Goal: Task Accomplishment & Management: Manage account settings

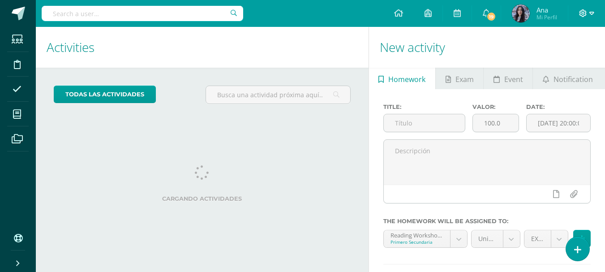
click at [587, 15] on span at bounding box center [586, 14] width 15 height 10
click at [568, 49] on span "Configuración" at bounding box center [564, 47] width 42 height 9
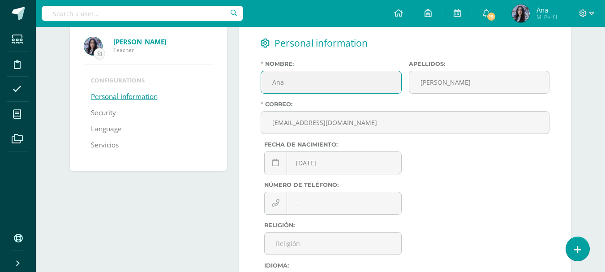
scroll to position [65, 0]
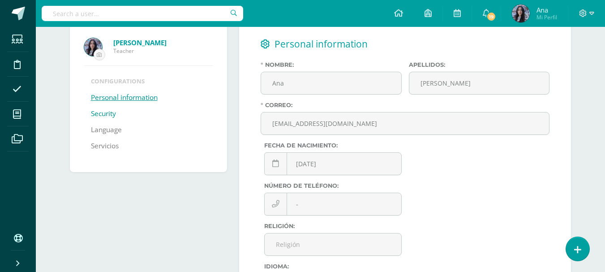
click at [111, 108] on link "Security" at bounding box center [103, 114] width 25 height 16
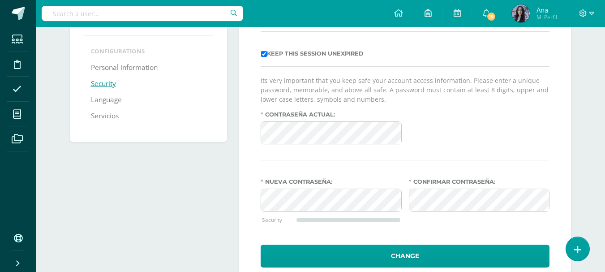
scroll to position [96, 0]
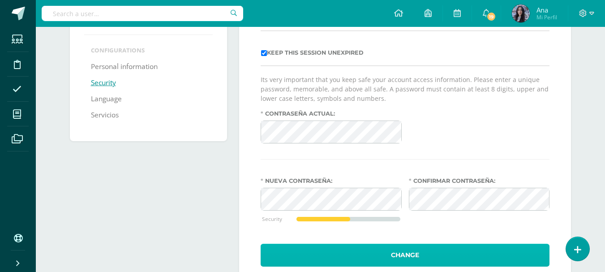
click at [434, 262] on button "Change" at bounding box center [405, 255] width 289 height 23
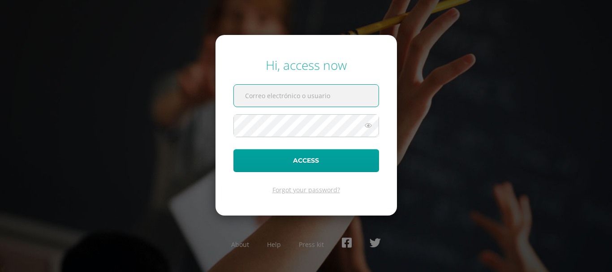
type input "[EMAIL_ADDRESS][DOMAIN_NAME]"
click at [370, 128] on icon at bounding box center [368, 125] width 12 height 11
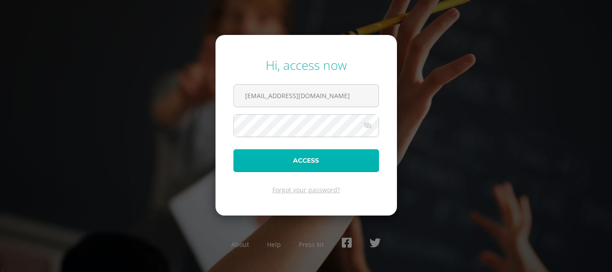
click at [343, 154] on button "Access" at bounding box center [306, 160] width 146 height 23
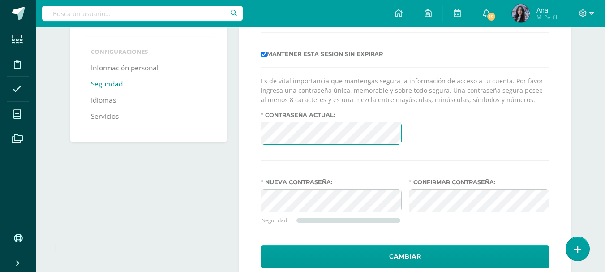
scroll to position [95, 0]
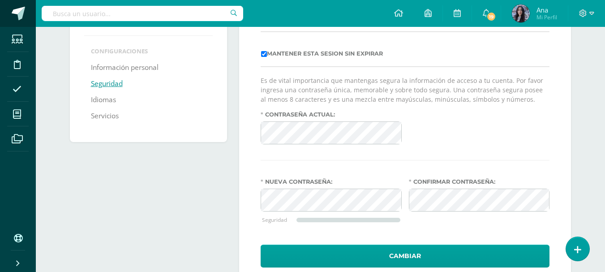
click at [13, 10] on span at bounding box center [18, 13] width 13 height 13
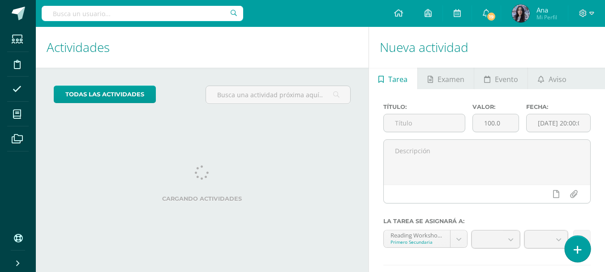
click at [583, 254] on link at bounding box center [578, 249] width 26 height 26
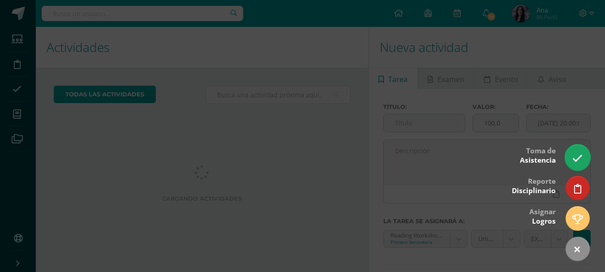
click at [577, 166] on link at bounding box center [578, 157] width 26 height 26
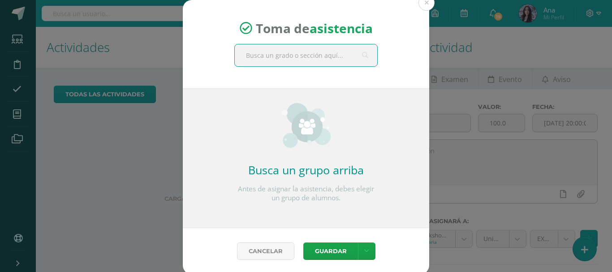
click at [327, 64] on input "text" at bounding box center [306, 55] width 142 height 22
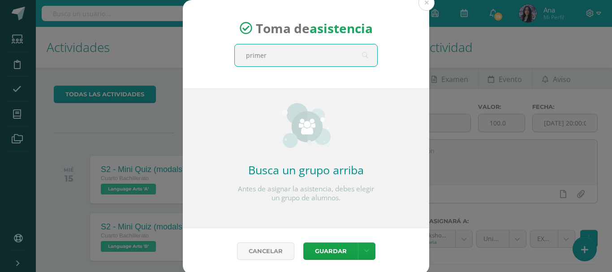
type input "primero"
click at [329, 82] on div "Secundaria" at bounding box center [305, 84] width 127 height 8
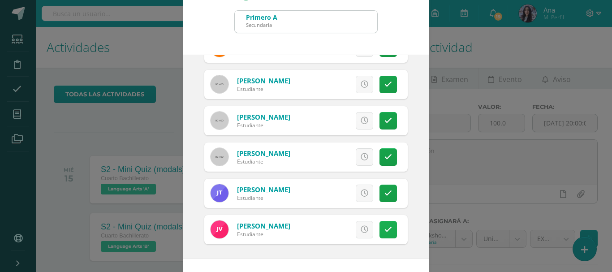
scroll to position [67, 0]
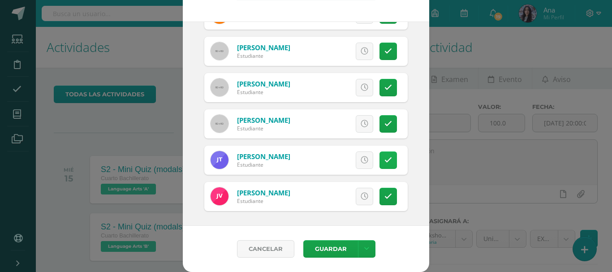
click at [384, 163] on icon at bounding box center [388, 160] width 8 height 8
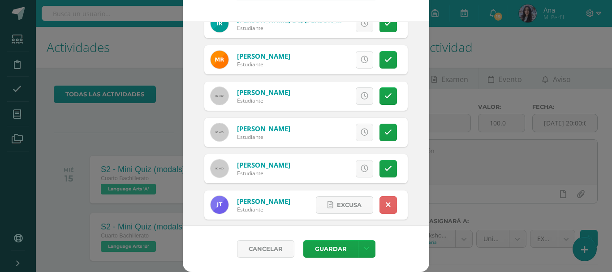
click at [361, 60] on icon at bounding box center [365, 60] width 8 height 8
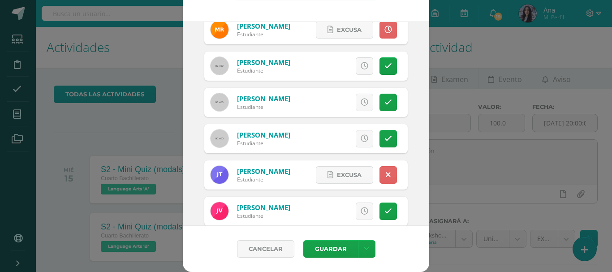
scroll to position [932, 0]
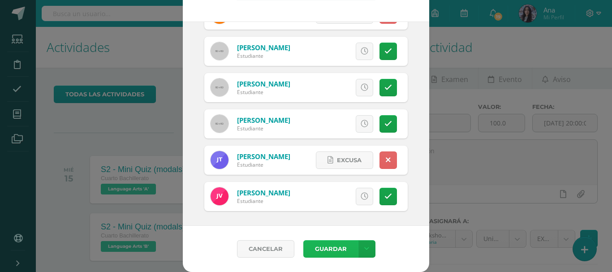
click at [337, 254] on button "Guardar" at bounding box center [330, 248] width 55 height 17
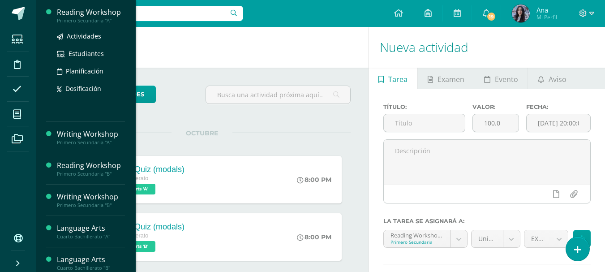
click at [59, 15] on div "Reading Workshop" at bounding box center [91, 12] width 68 height 10
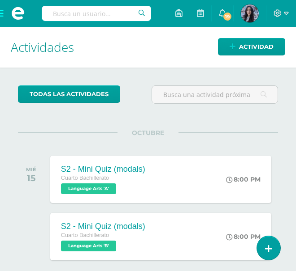
click at [0, 14] on span at bounding box center [18, 13] width 36 height 27
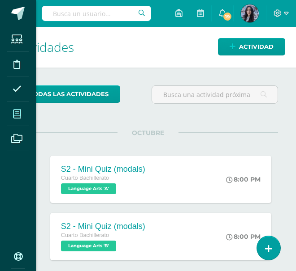
click at [17, 112] on icon at bounding box center [17, 114] width 8 height 9
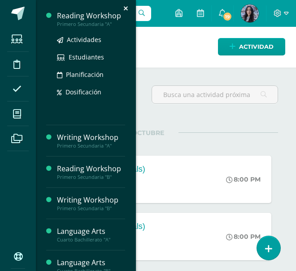
click at [63, 14] on div "Reading Workshop" at bounding box center [91, 16] width 68 height 10
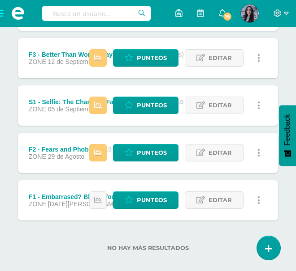
scroll to position [311, 0]
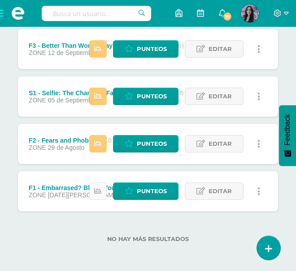
click at [100, 194] on icon at bounding box center [98, 192] width 8 height 8
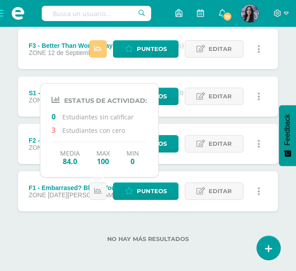
click at [146, 222] on div "No hay más resultados" at bounding box center [148, 233] width 260 height 42
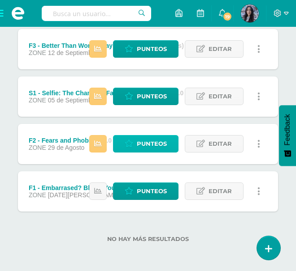
click at [156, 143] on span "Punteos" at bounding box center [152, 144] width 30 height 17
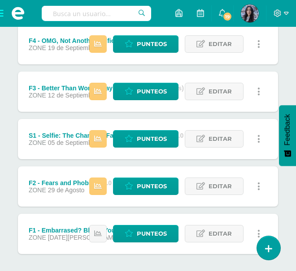
scroll to position [311, 0]
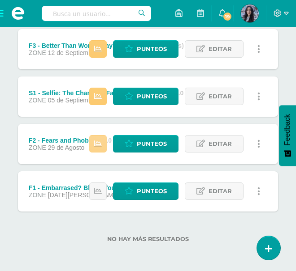
click at [98, 143] on icon at bounding box center [98, 144] width 8 height 8
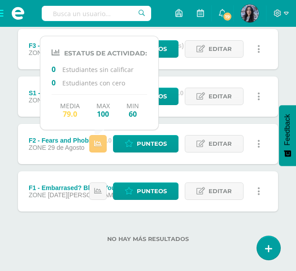
click at [107, 251] on div "No hay más resultados" at bounding box center [148, 233] width 260 height 42
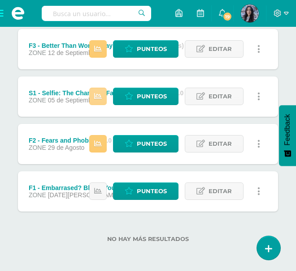
click at [94, 93] on link at bounding box center [97, 96] width 17 height 17
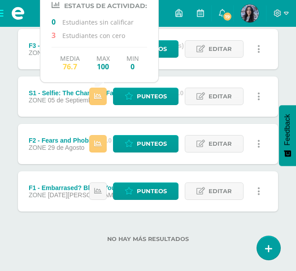
click at [99, 122] on div "F5 - Reading Log (10.0 pts) ZONE 09 de Octubre Estatus de Actividad: 2 Estudian…" at bounding box center [148, 49] width 260 height 325
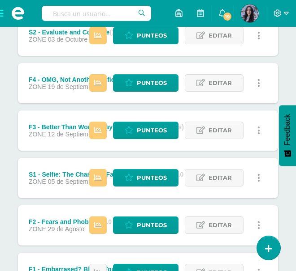
scroll to position [221, 0]
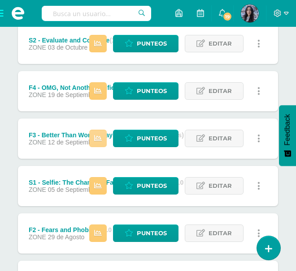
click at [99, 138] on icon at bounding box center [98, 139] width 8 height 8
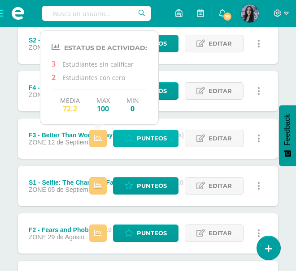
click at [122, 139] on link "Punteos" at bounding box center [145, 138] width 65 height 17
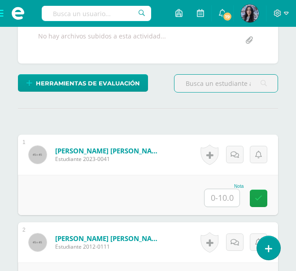
scroll to position [206, 0]
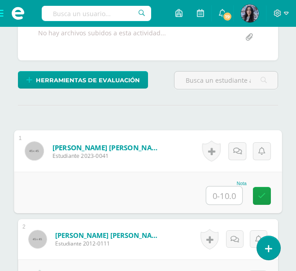
click at [223, 195] on input "text" at bounding box center [224, 196] width 36 height 18
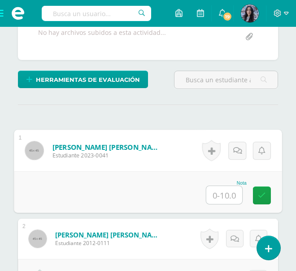
scroll to position [207, 0]
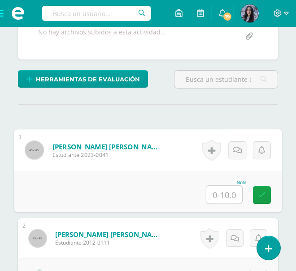
click at [210, 198] on input "text" at bounding box center [224, 195] width 36 height 18
type input "8"
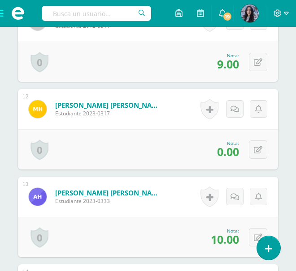
scroll to position [1213, 0]
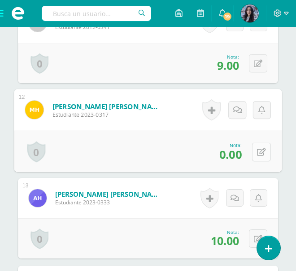
click at [262, 151] on button at bounding box center [261, 151] width 19 height 19
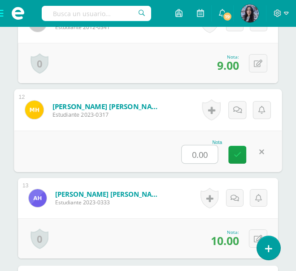
type input "6"
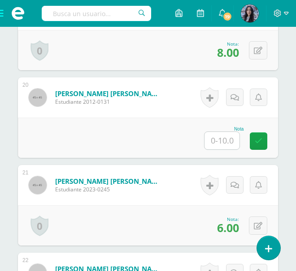
scroll to position [1930, 0]
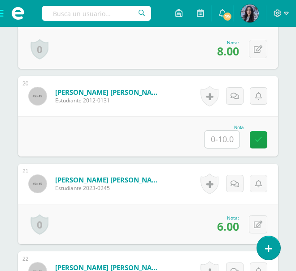
click at [230, 142] on input "text" at bounding box center [221, 139] width 35 height 17
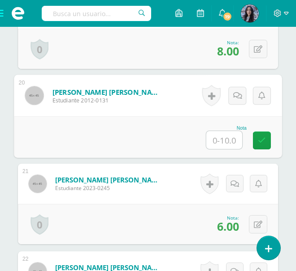
type input "6"
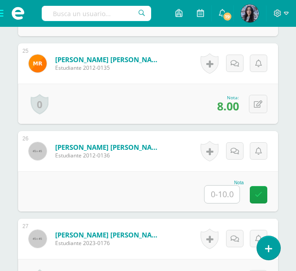
scroll to position [2423, 0]
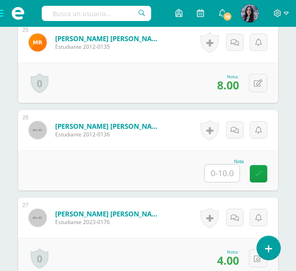
click at [228, 172] on input "text" at bounding box center [221, 173] width 35 height 17
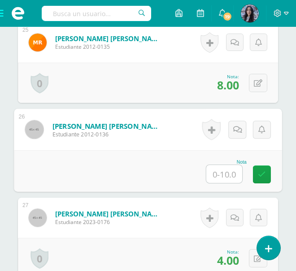
type input "6"
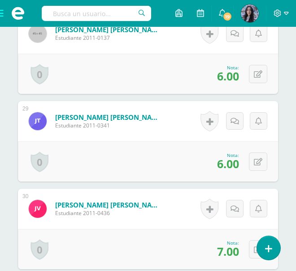
scroll to position [2781, 0]
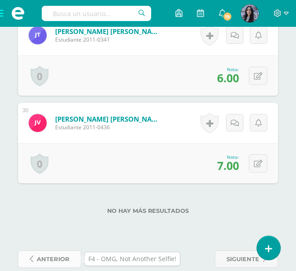
click at [69, 258] on link "anterior" at bounding box center [49, 259] width 63 height 17
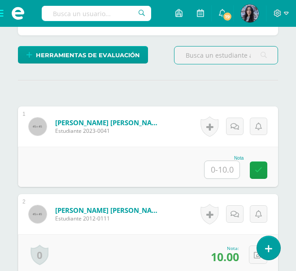
scroll to position [232, 0]
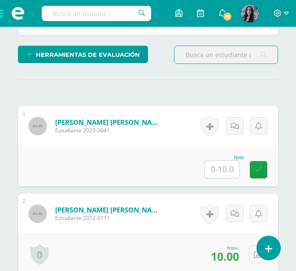
click at [228, 170] on input "text" at bounding box center [221, 169] width 35 height 17
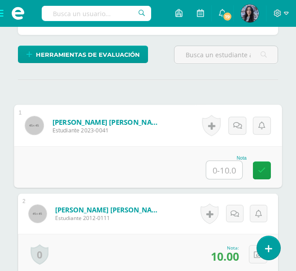
type input "8"
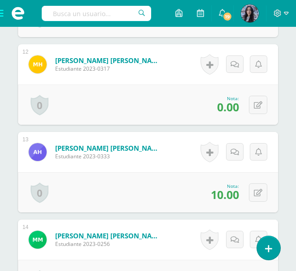
scroll to position [1260, 0]
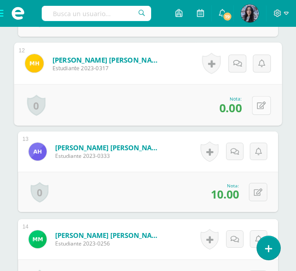
click at [262, 100] on button at bounding box center [261, 105] width 19 height 19
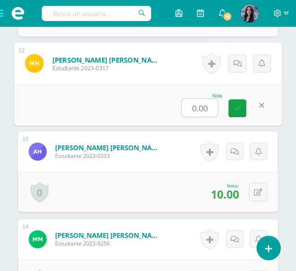
type input "6"
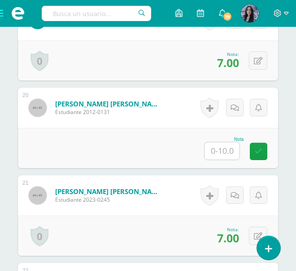
scroll to position [1919, 0]
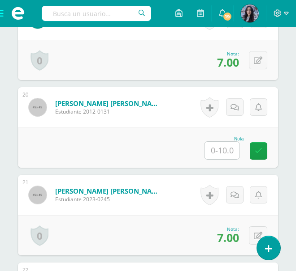
click at [220, 147] on input "text" at bounding box center [221, 150] width 35 height 17
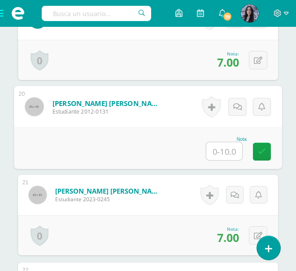
scroll to position [1919, 0]
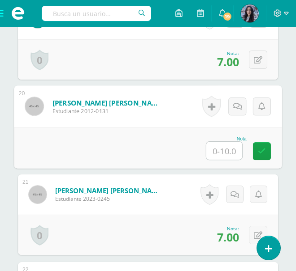
type input "7"
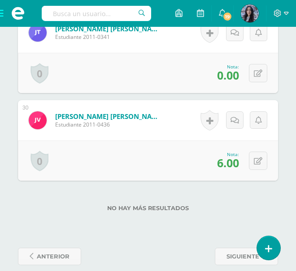
scroll to position [2784, 0]
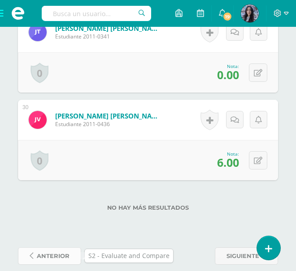
click at [56, 258] on span "anterior" at bounding box center [53, 256] width 33 height 17
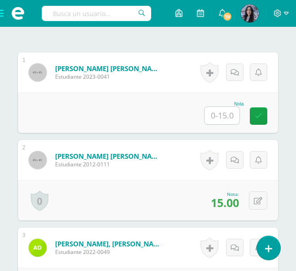
scroll to position [286, 0]
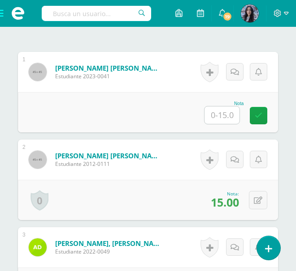
click at [230, 112] on input "text" at bounding box center [221, 115] width 35 height 17
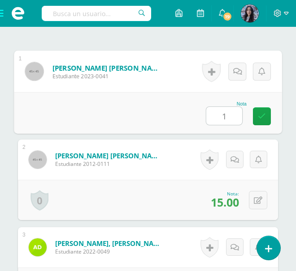
type input "11"
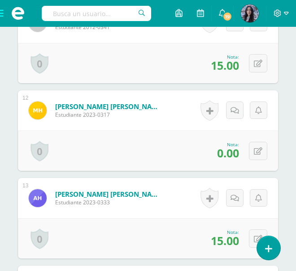
scroll to position [1214, 0]
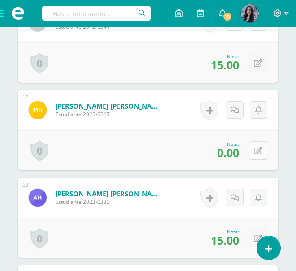
click at [255, 149] on button at bounding box center [258, 151] width 18 height 18
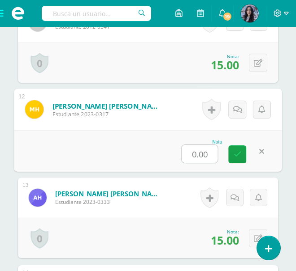
type input "9"
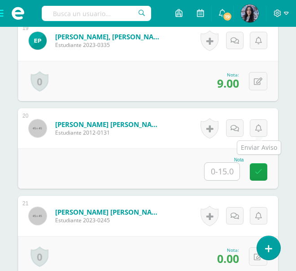
scroll to position [1900, 0]
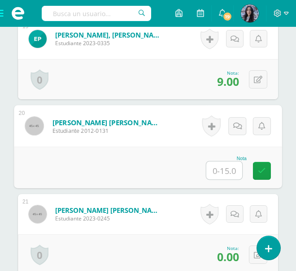
click at [218, 175] on input "text" at bounding box center [224, 171] width 36 height 18
type input "10"
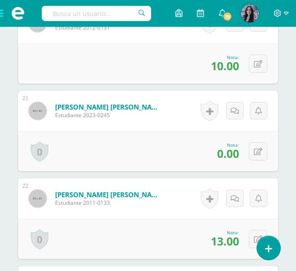
scroll to position [2004, 0]
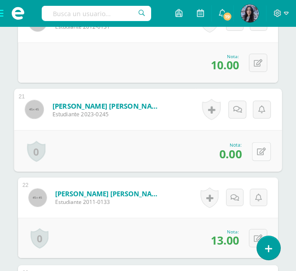
click at [255, 150] on button at bounding box center [261, 151] width 19 height 19
type input "12"
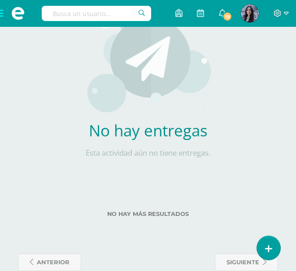
scroll to position [3004, 0]
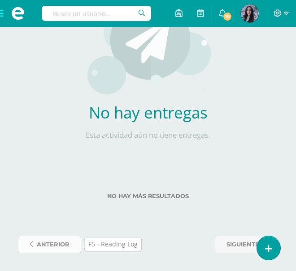
click at [77, 241] on link "anterior" at bounding box center [49, 244] width 63 height 17
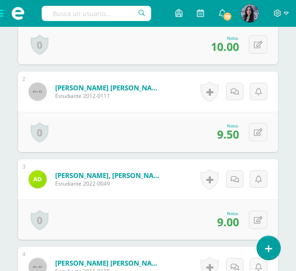
scroll to position [354, 0]
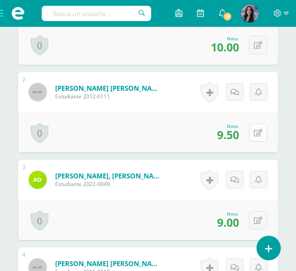
click at [254, 135] on button at bounding box center [258, 133] width 18 height 18
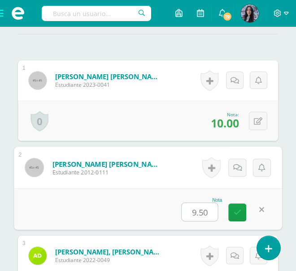
scroll to position [278, 0]
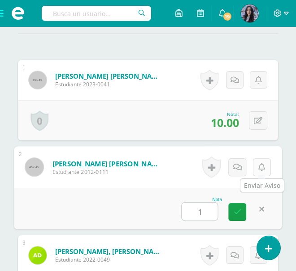
type input "10"
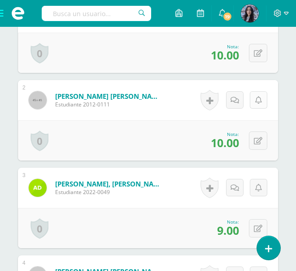
scroll to position [346, 0]
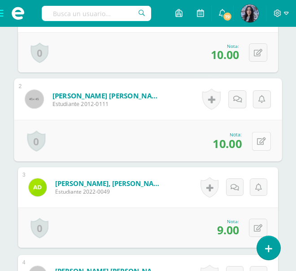
click at [249, 144] on div "0 [GEOGRAPHIC_DATA] Logros obtenidos Aún no hay logros agregados Nota: 10.00" at bounding box center [147, 141] width 267 height 42
click at [256, 143] on button at bounding box center [261, 141] width 19 height 19
type input "9.5"
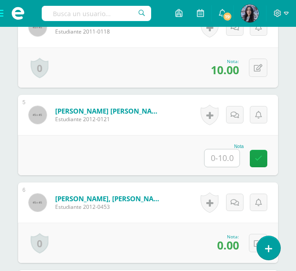
scroll to position [595, 0]
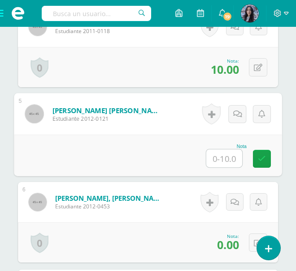
click at [214, 155] on input "text" at bounding box center [224, 159] width 36 height 18
type input "5"
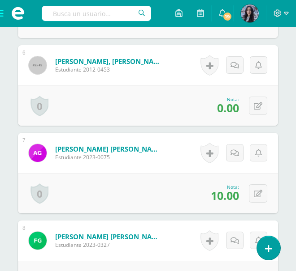
scroll to position [732, 0]
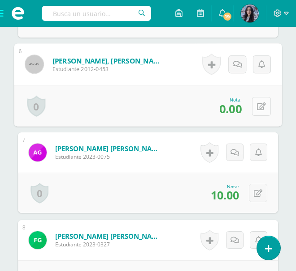
click at [264, 107] on button at bounding box center [261, 106] width 19 height 19
type input "10"
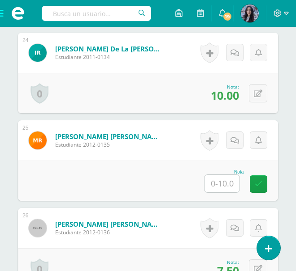
scroll to position [2328, 0]
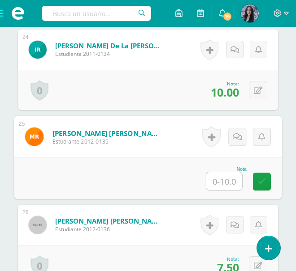
click at [221, 176] on input "text" at bounding box center [224, 181] width 36 height 18
type input "10"
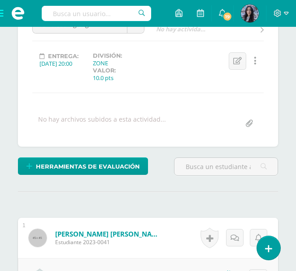
scroll to position [0, 0]
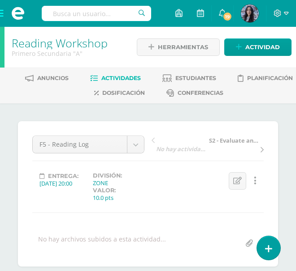
click at [61, 45] on link "Reading Workshop" at bounding box center [60, 42] width 96 height 15
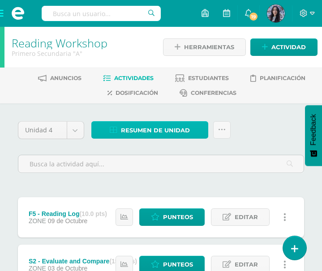
click at [198, 137] on link "Resumen de unidad" at bounding box center [149, 129] width 117 height 17
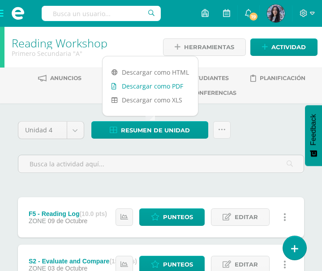
click at [168, 90] on link "Descargar como PDF" at bounding box center [150, 86] width 95 height 14
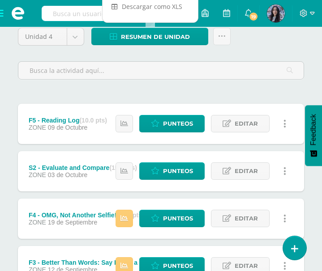
scroll to position [311, 0]
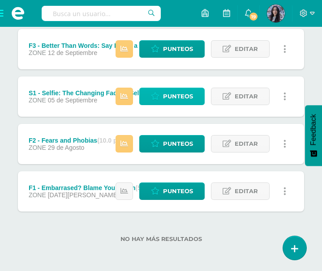
click at [176, 97] on span "Punteos" at bounding box center [178, 96] width 30 height 17
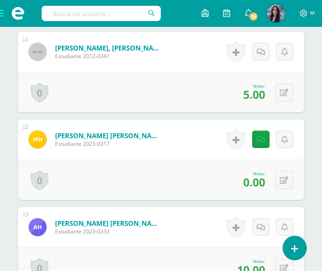
scroll to position [1185, 0]
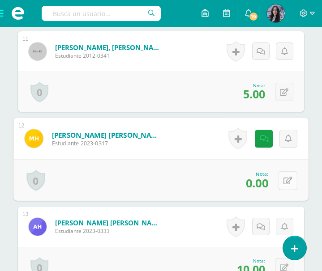
click at [287, 178] on icon at bounding box center [288, 181] width 9 height 8
type input "6"
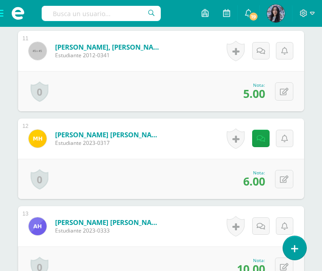
scroll to position [1186, 0]
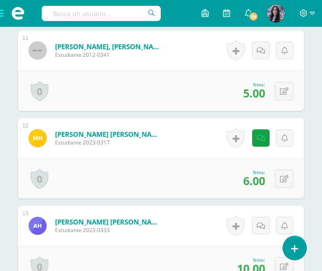
click at [4, 15] on span at bounding box center [18, 13] width 36 height 27
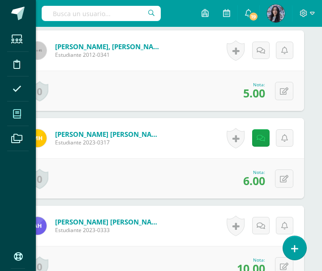
click at [16, 115] on icon at bounding box center [17, 114] width 8 height 9
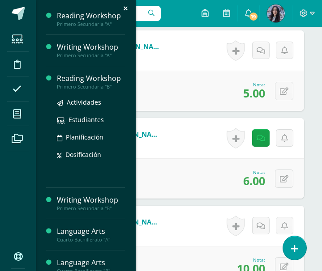
click at [73, 77] on div "Reading Workshop" at bounding box center [91, 78] width 68 height 10
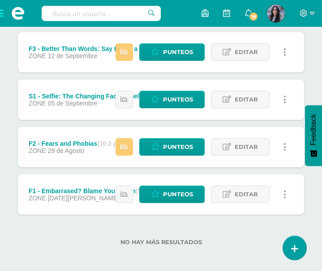
scroll to position [311, 0]
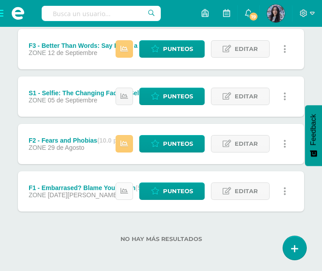
click at [126, 193] on icon at bounding box center [124, 192] width 8 height 8
click at [148, 239] on label "No hay más resultados" at bounding box center [161, 239] width 286 height 7
click at [125, 145] on icon at bounding box center [124, 144] width 8 height 8
click at [134, 167] on div "F5 - Reading Log (10.0 pts) ZONE 09 de Octubre Estatus de Actividad: 3 Estudian…" at bounding box center [161, 49] width 286 height 325
click at [126, 100] on icon at bounding box center [124, 97] width 8 height 8
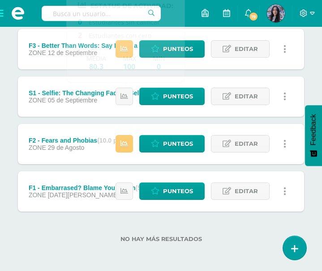
click at [103, 122] on div "F5 - Reading Log (10.0 pts) ZONE 09 de Octubre Estatus de Actividad: 3 Estudian…" at bounding box center [161, 49] width 286 height 325
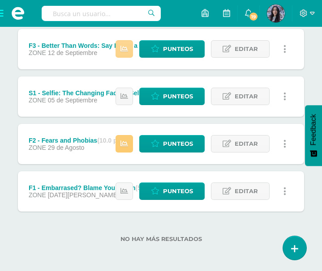
click at [121, 56] on link at bounding box center [124, 48] width 17 height 17
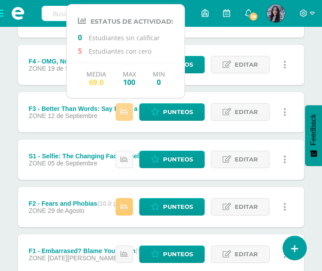
scroll to position [246, 0]
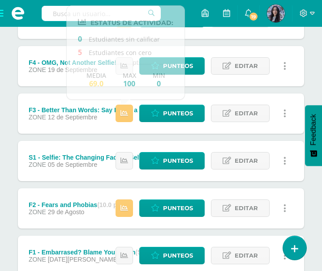
click at [80, 141] on div "S1 - Selfie: The Changing Face of Self-Portraits (10.0 pts) ZONE 05 de Septiemb…" at bounding box center [112, 161] width 189 height 40
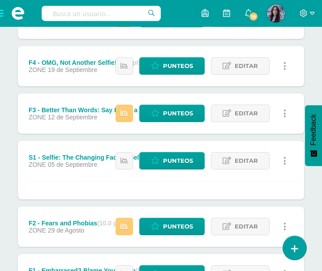
scroll to position [217, 0]
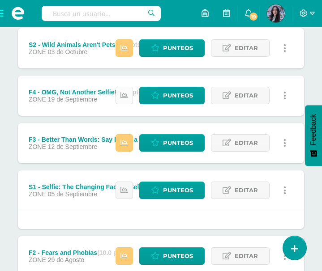
click at [128, 94] on icon at bounding box center [124, 96] width 8 height 8
click at [76, 119] on div "F5 - Reading Log (10.0 pts) ZONE 09 de Octubre Estatus de Actividad: 3 Estudian…" at bounding box center [161, 153] width 286 height 344
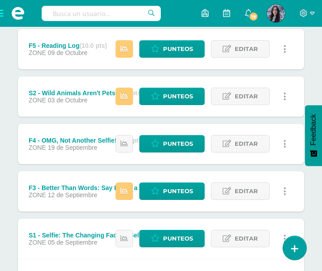
scroll to position [167, 0]
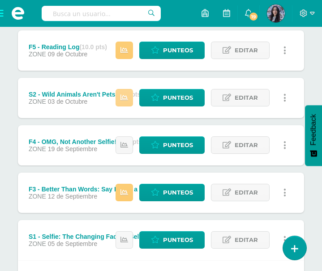
click at [133, 100] on link at bounding box center [124, 97] width 17 height 17
click at [125, 122] on div "F5 - Reading Log (10.0 pts) ZONE 09 de Octubre Estatus de Actividad: 3 Estudian…" at bounding box center [161, 202] width 286 height 344
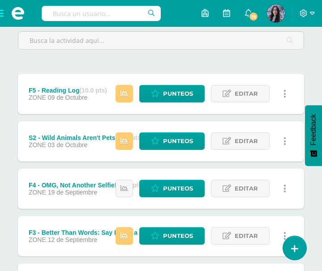
scroll to position [121, 0]
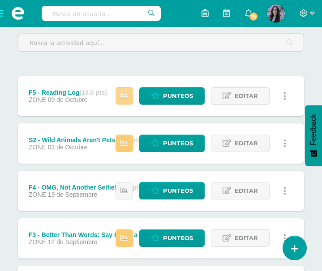
click at [126, 94] on icon at bounding box center [124, 96] width 8 height 8
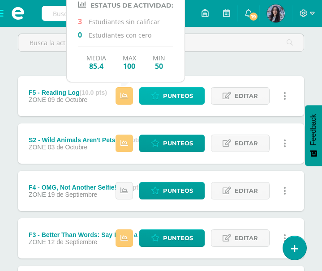
click at [159, 94] on icon at bounding box center [155, 96] width 9 height 8
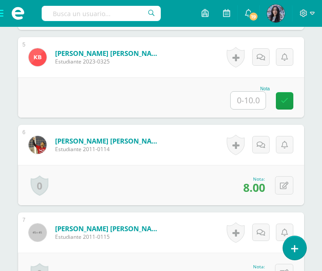
scroll to position [653, 0]
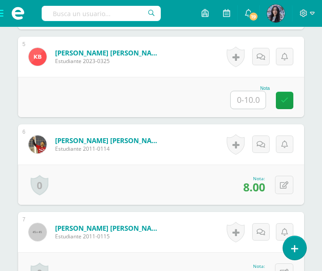
click at [247, 93] on input "text" at bounding box center [248, 99] width 35 height 17
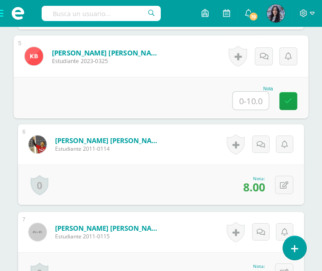
type input "8"
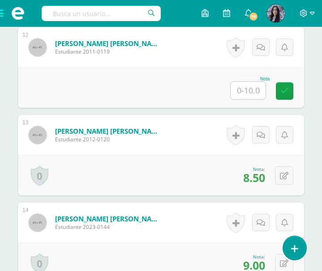
scroll to position [1277, 0]
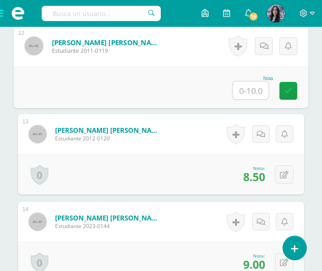
click at [237, 84] on input "text" at bounding box center [251, 91] width 36 height 18
type input "5"
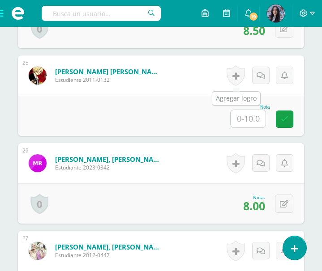
scroll to position [2390, 0]
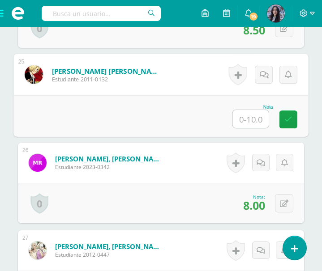
click at [247, 121] on input "text" at bounding box center [251, 119] width 36 height 18
type input "6"
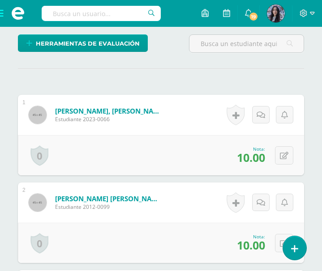
scroll to position [0, 0]
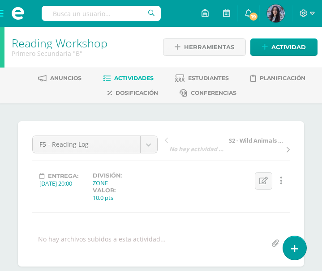
click at [52, 43] on link "Reading Workshop" at bounding box center [60, 42] width 96 height 15
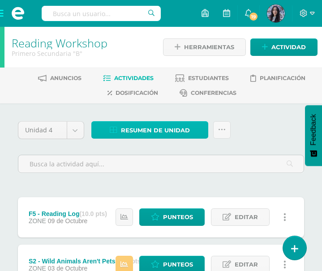
click at [167, 130] on span "Resumen de unidad" at bounding box center [155, 130] width 69 height 17
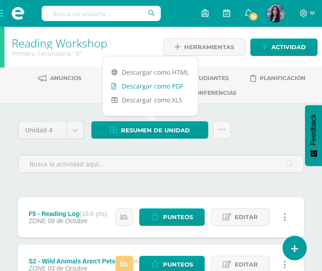
click at [158, 87] on link "Descargar como PDF" at bounding box center [150, 86] width 95 height 14
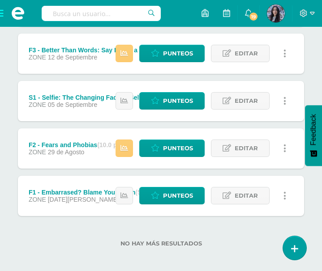
scroll to position [311, 0]
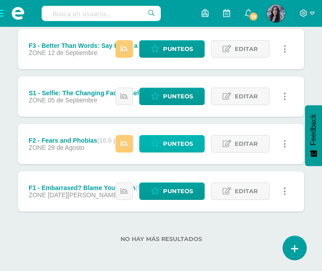
click at [169, 145] on span "Punteos" at bounding box center [178, 144] width 30 height 17
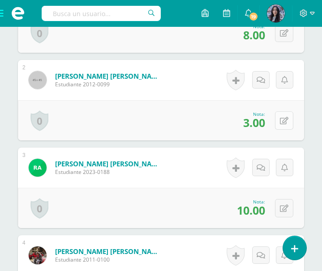
scroll to position [366, 0]
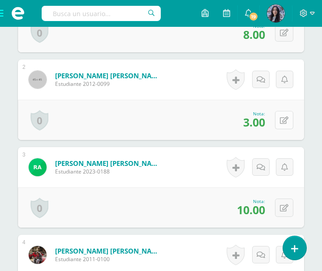
click at [282, 121] on icon at bounding box center [284, 121] width 9 height 8
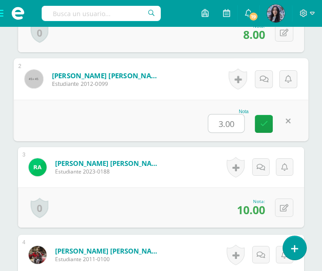
type input "7"
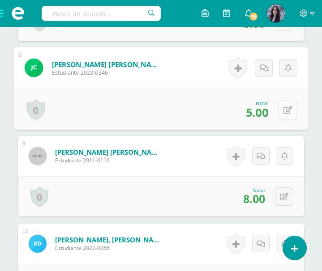
scroll to position [905, 0]
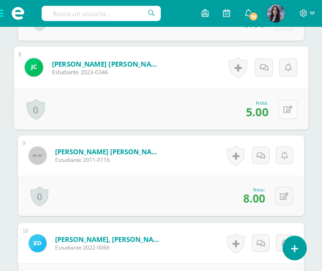
click at [285, 111] on icon at bounding box center [288, 110] width 9 height 8
type input "7"
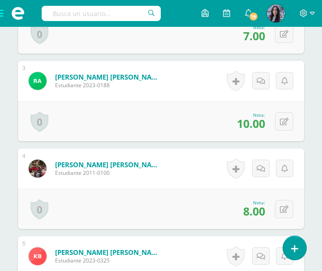
scroll to position [0, 0]
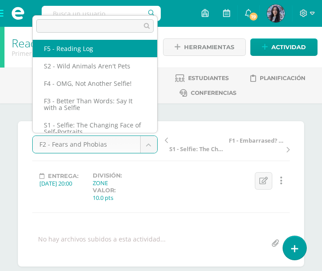
select select "/dashboard/teacher/grade-activity/47739/"
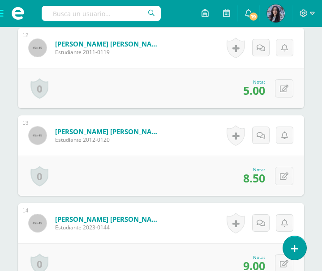
scroll to position [1277, 0]
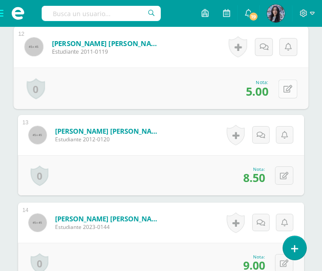
click at [282, 90] on button at bounding box center [288, 88] width 19 height 19
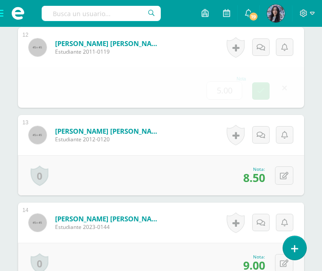
type input "8"
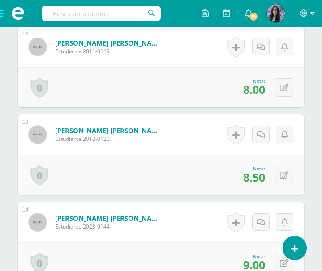
scroll to position [1277, 0]
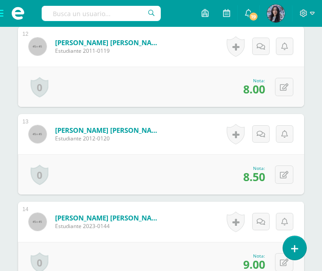
click at [4, 12] on span at bounding box center [18, 13] width 36 height 27
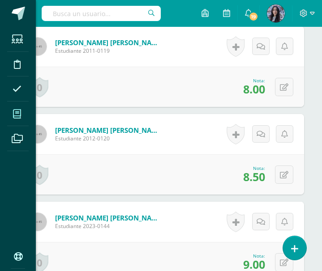
click at [16, 116] on icon at bounding box center [17, 114] width 8 height 9
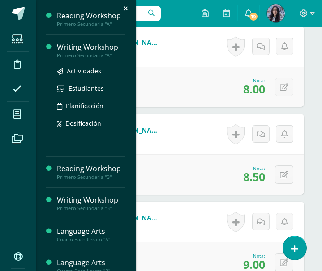
click at [64, 47] on div "Writing Workshop" at bounding box center [91, 47] width 68 height 10
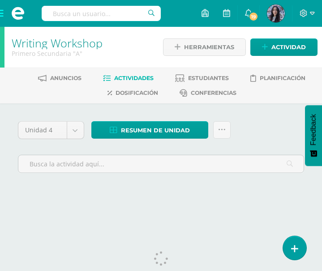
click at [107, 176] on div at bounding box center [160, 163] width 293 height 34
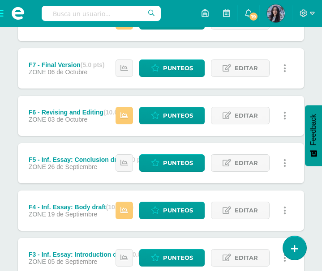
scroll to position [358, 0]
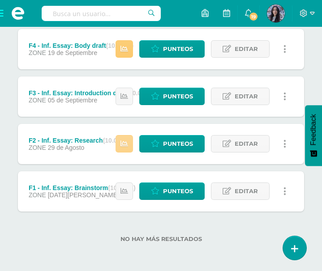
click at [120, 149] on link at bounding box center [124, 143] width 17 height 17
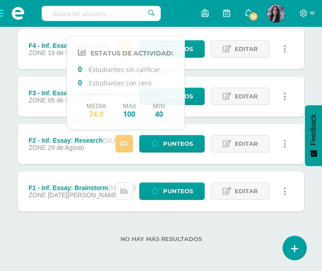
click at [129, 191] on link at bounding box center [124, 191] width 17 height 17
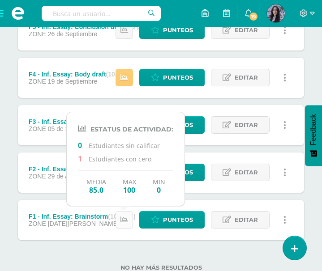
scroll to position [330, 0]
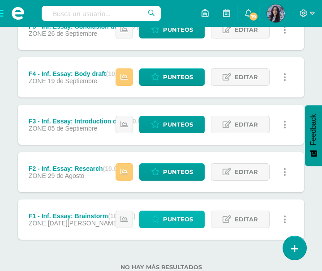
click at [154, 226] on link "Punteos" at bounding box center [171, 219] width 65 height 17
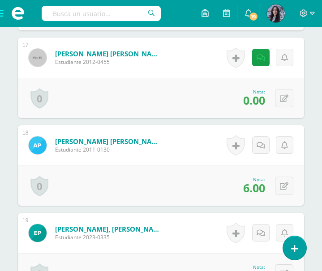
scroll to position [1706, 0]
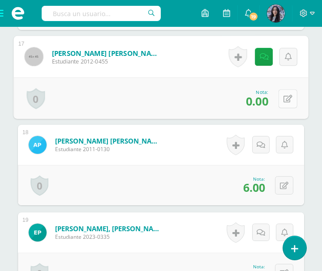
click at [281, 95] on button at bounding box center [288, 98] width 19 height 19
type input "10"
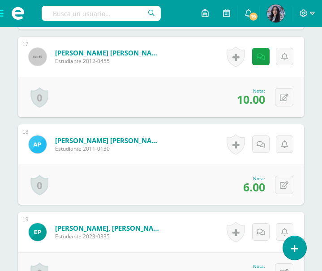
scroll to position [1707, 0]
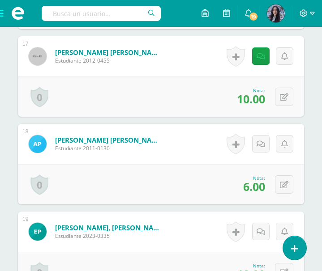
click at [35, 20] on span at bounding box center [18, 13] width 36 height 27
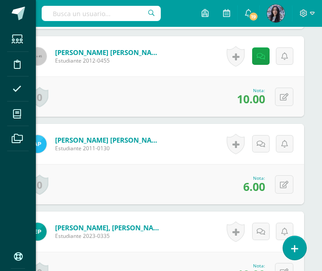
click at [86, 103] on div "Estudiantes Disciplina Asistencia Mis cursos Archivos Soporte Ayuda Reportar un…" at bounding box center [161, 135] width 322 height 271
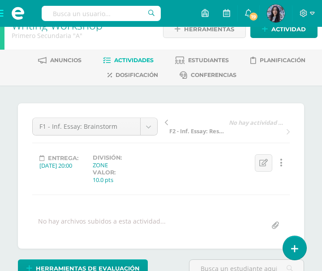
scroll to position [0, 0]
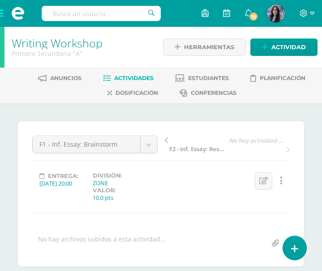
click at [43, 49] on div "Primero Secundaria "A"" at bounding box center [82, 53] width 140 height 9
click at [45, 45] on link "Writing Workshop" at bounding box center [57, 42] width 91 height 15
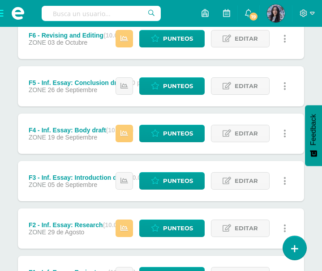
scroll to position [358, 0]
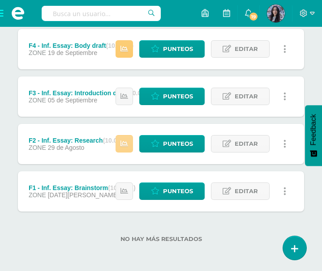
click at [125, 147] on icon at bounding box center [124, 144] width 8 height 8
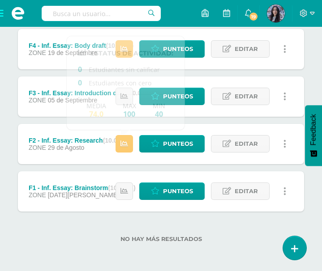
click at [136, 169] on div "S1 - Magazine article (10.0 pts) ZONE 09 de Octubre Estatus de Actividad: 2 Est…" at bounding box center [161, 25] width 286 height 373
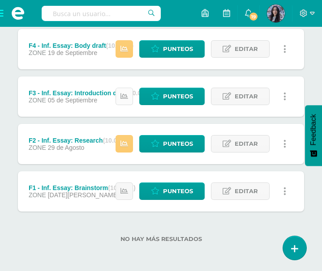
click at [128, 96] on icon at bounding box center [124, 97] width 8 height 8
click at [201, 73] on div "S1 - Magazine article (10.0 pts) ZONE 09 de Octubre Estatus de Actividad: 2 Est…" at bounding box center [161, 25] width 286 height 373
click at [124, 56] on link at bounding box center [124, 48] width 17 height 17
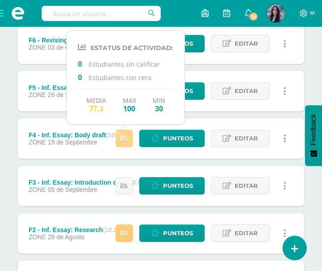
scroll to position [228, 0]
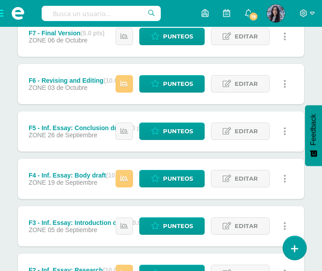
click at [11, 118] on div "Unidad 4 Unidad 1 Unidad 2 Unidad 3 Unidad 4 Resumen de unidad Descargar como H…" at bounding box center [161, 138] width 322 height 526
click at [128, 131] on icon at bounding box center [124, 132] width 8 height 8
click at [13, 119] on div "Unidad 4 Unidad 1 Unidad 2 Unidad 3 Unidad 4 Resumen de unidad Descargar como H…" at bounding box center [161, 138] width 322 height 526
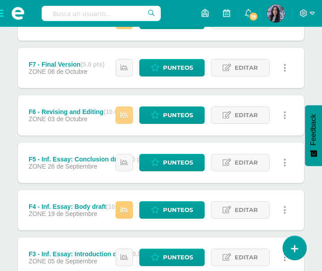
scroll to position [197, 0]
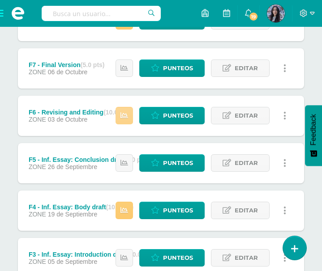
click at [124, 116] on icon at bounding box center [124, 116] width 8 height 8
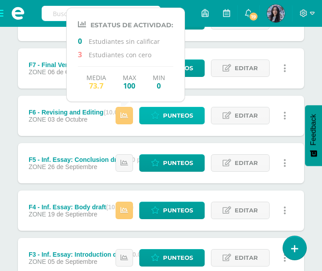
click at [162, 116] on link "Punteos" at bounding box center [171, 115] width 65 height 17
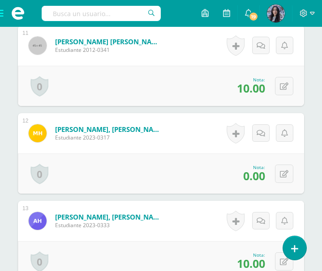
scroll to position [1280, 0]
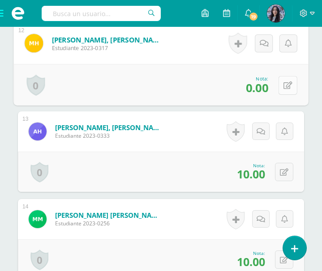
click at [288, 86] on icon at bounding box center [288, 86] width 9 height 8
type input "5"
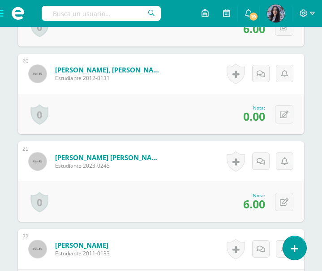
scroll to position [1952, 0]
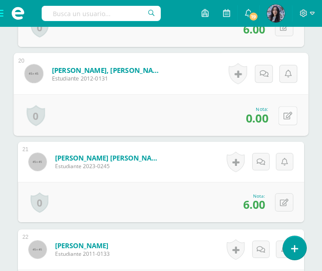
click at [286, 114] on icon at bounding box center [288, 116] width 9 height 8
type input "7"
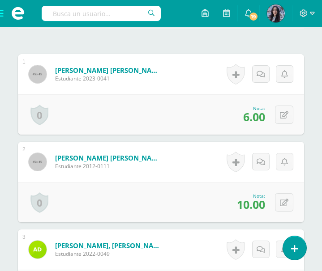
scroll to position [0, 0]
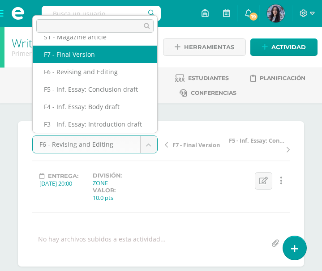
select select "/dashboard/teacher/grade-activity/50930/"
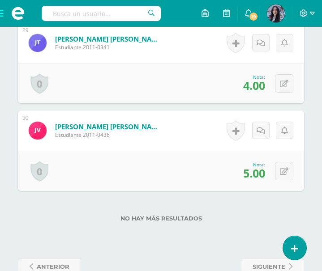
scroll to position [2796, 0]
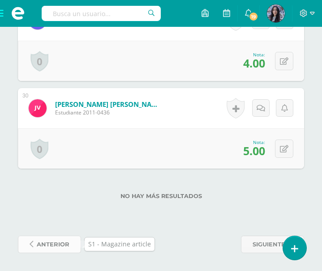
click at [61, 248] on span "anterior" at bounding box center [53, 244] width 33 height 17
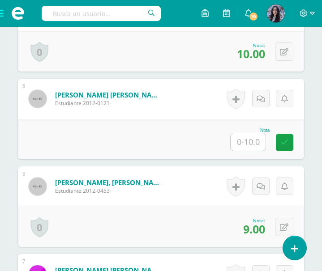
scroll to position [611, 0]
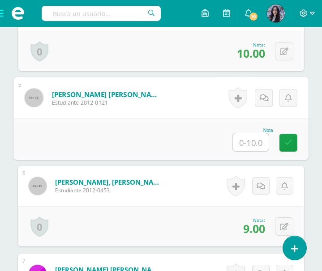
click at [244, 133] on input "text" at bounding box center [251, 142] width 36 height 18
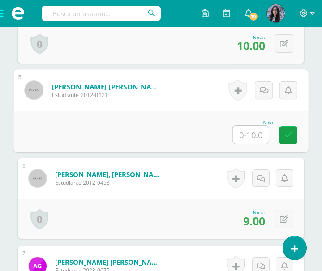
scroll to position [619, 0]
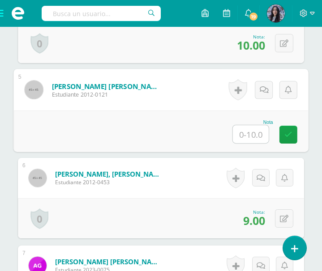
type input "6"
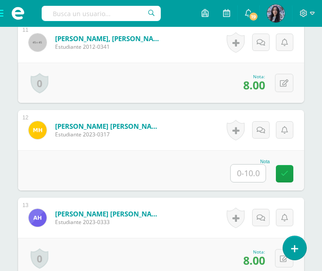
scroll to position [1195, 0]
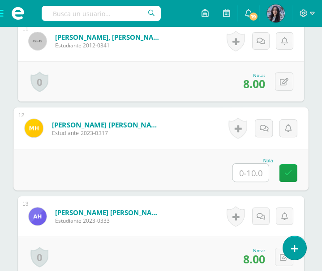
click at [232, 172] on div at bounding box center [250, 172] width 37 height 19
type input "0"
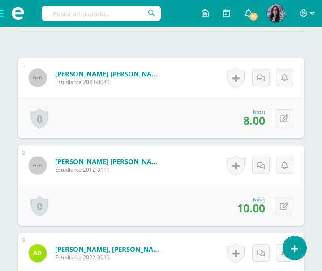
scroll to position [0, 0]
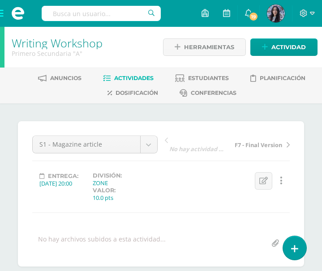
click at [56, 42] on link "Writing Workshop" at bounding box center [57, 42] width 91 height 15
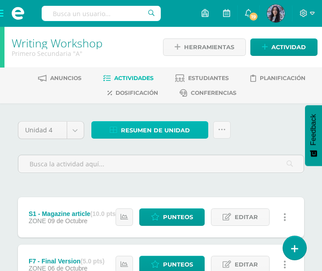
click at [149, 125] on span "Resumen de unidad" at bounding box center [155, 130] width 69 height 17
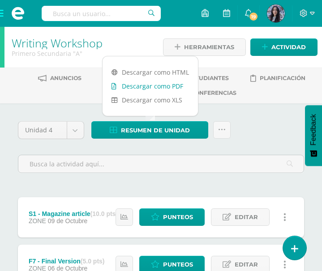
click at [152, 87] on link "Descargar como PDF" at bounding box center [150, 86] width 95 height 14
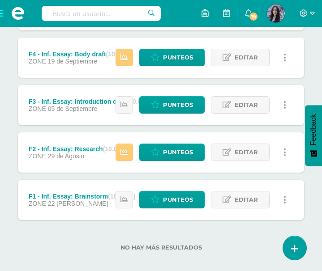
scroll to position [350, 0]
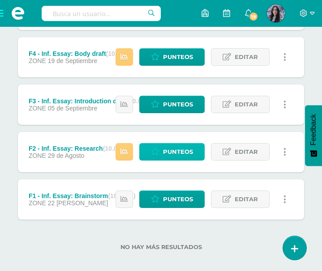
click at [176, 154] on span "Punteos" at bounding box center [178, 152] width 30 height 17
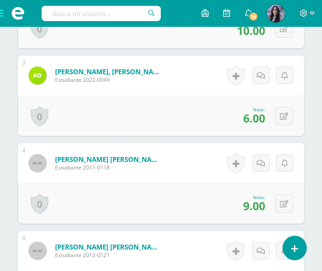
scroll to position [459, 0]
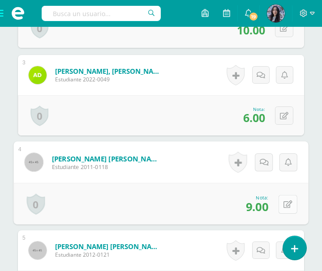
click at [282, 203] on button at bounding box center [288, 204] width 19 height 19
type input "10"
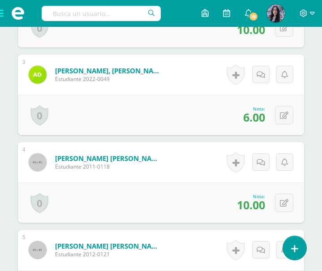
scroll to position [460, 0]
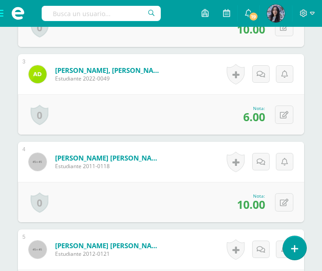
click at [5, 13] on span at bounding box center [18, 13] width 36 height 27
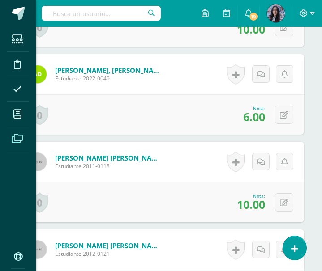
scroll to position [460, 0]
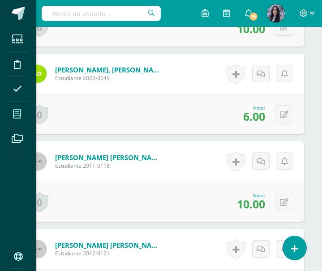
click at [17, 117] on icon at bounding box center [17, 114] width 8 height 9
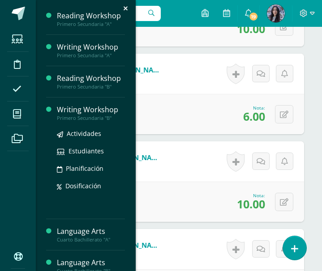
click at [68, 110] on div "Writing Workshop" at bounding box center [91, 110] width 68 height 10
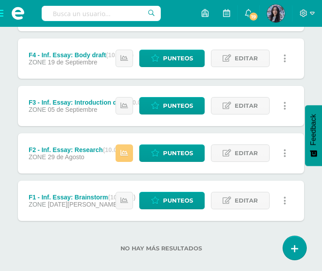
scroll to position [358, 0]
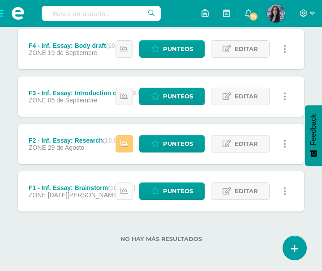
click at [123, 191] on icon at bounding box center [124, 192] width 8 height 8
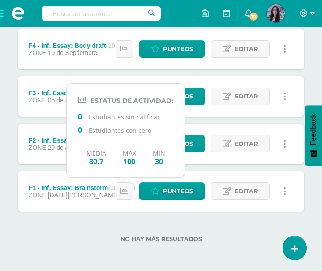
click at [127, 232] on div "No hay más resultados" at bounding box center [161, 233] width 286 height 42
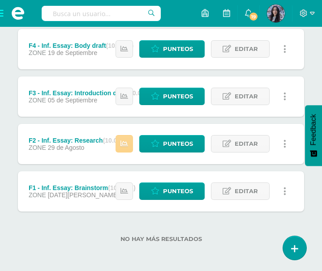
click at [125, 138] on link at bounding box center [124, 143] width 17 height 17
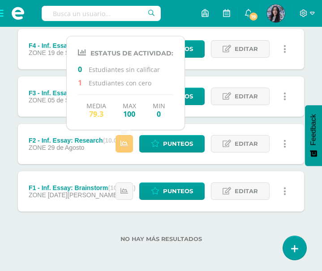
click at [127, 168] on div "S1 - Magazine article (10.0 pts) ZONE 09 de Octubre Estatus de Actividad: 30 Es…" at bounding box center [161, 25] width 286 height 373
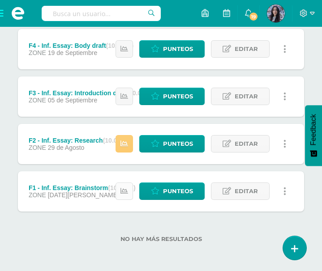
click at [119, 189] on link at bounding box center [124, 191] width 17 height 17
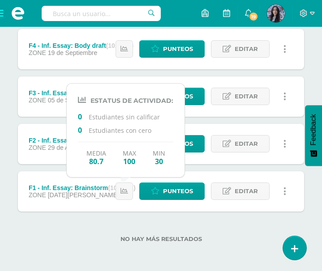
click at [111, 212] on div "No hay más resultados" at bounding box center [161, 233] width 286 height 42
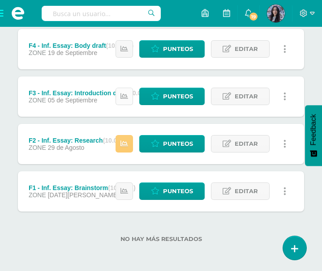
click at [128, 98] on icon at bounding box center [124, 97] width 8 height 8
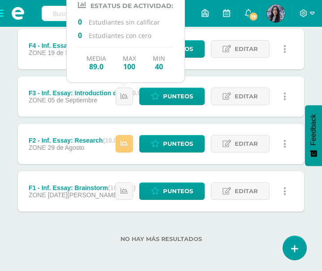
click at [137, 121] on div "S1 - Magazine article (10.0 pts) ZONE 09 de Octubre Estatus de Actividad: 30 Es…" at bounding box center [161, 25] width 286 height 373
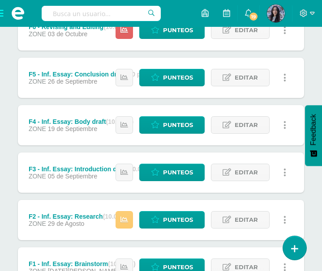
scroll to position [269, 0]
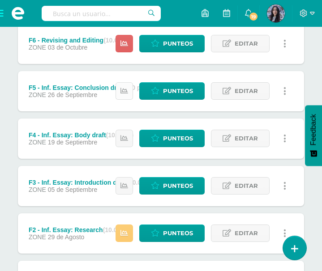
click at [123, 99] on link at bounding box center [124, 90] width 17 height 17
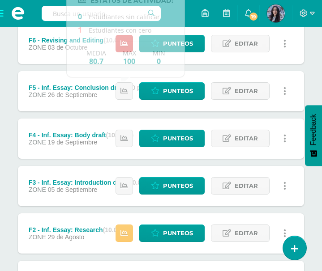
click at [132, 116] on div "S1 - Magazine article (10.0 pts) ZONE 09 de Octubre Estatus de Actividad: 30 Es…" at bounding box center [161, 115] width 286 height 373
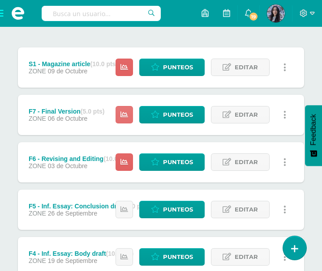
scroll to position [134, 0]
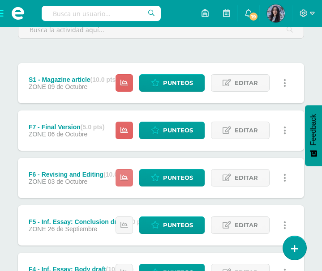
click at [125, 174] on icon at bounding box center [124, 178] width 8 height 8
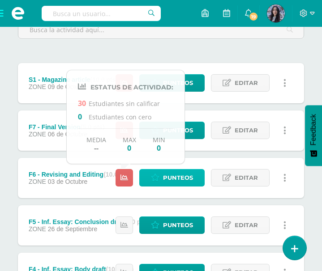
click at [191, 178] on span "Punteos" at bounding box center [178, 178] width 30 height 17
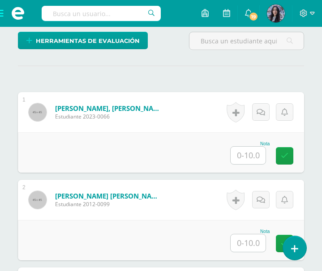
scroll to position [246, 0]
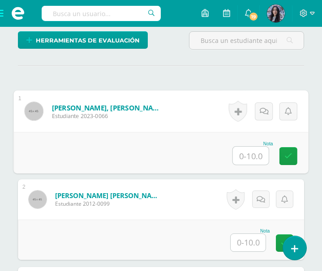
click at [262, 154] on input "text" at bounding box center [251, 156] width 36 height 18
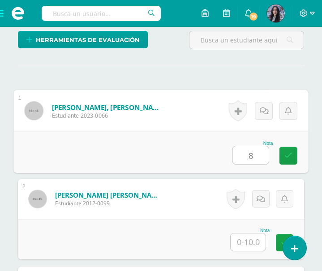
type input "8"
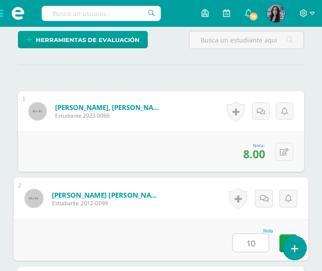
type input "10"
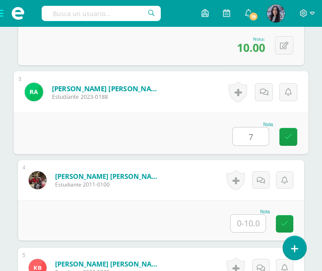
type input "7"
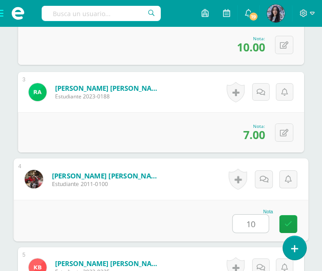
type input "10"
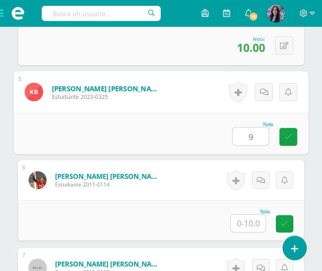
type input "9"
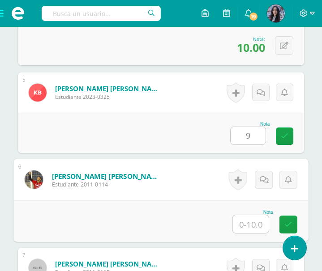
scroll to position [617, 0]
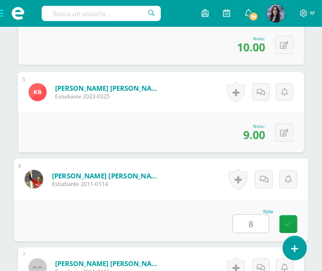
type input "8"
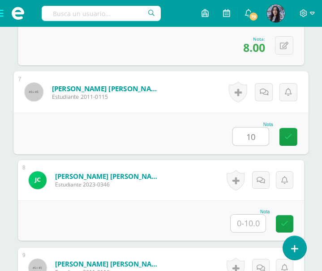
type input "10"
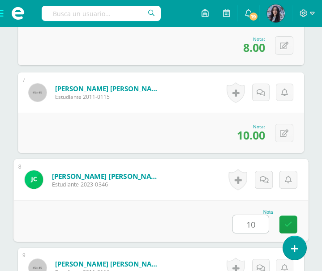
type input "10"
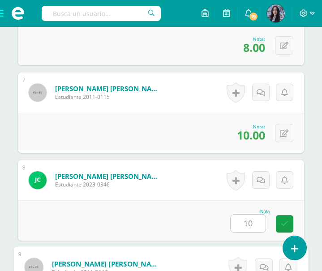
scroll to position [968, 0]
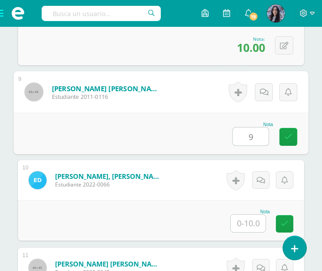
type input "9"
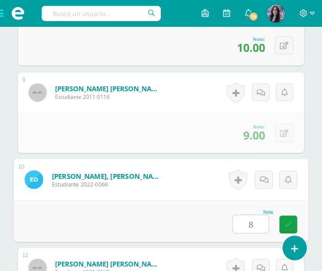
type input "8"
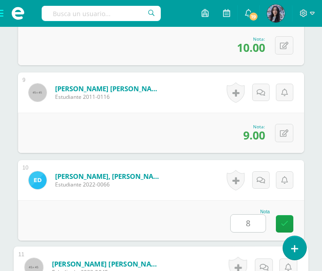
scroll to position [1144, 0]
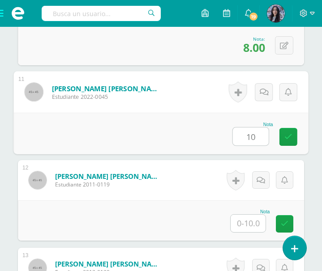
type input "10"
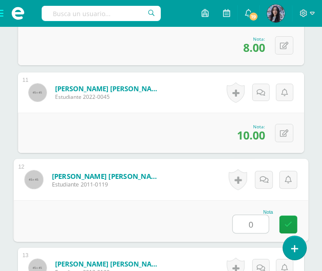
type input "0"
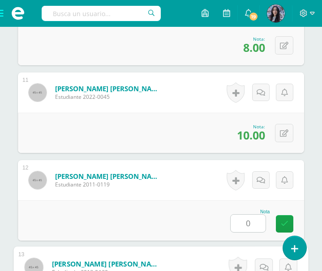
scroll to position [1319, 0]
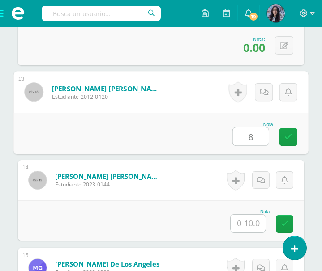
type input "8"
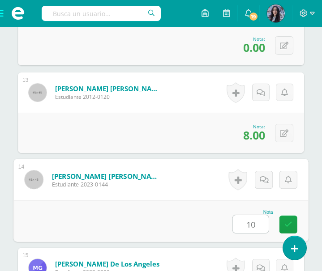
type input "10"
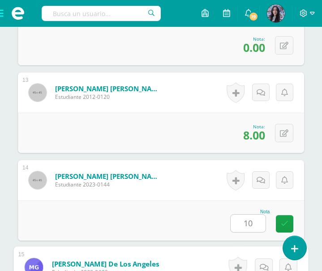
scroll to position [1495, 0]
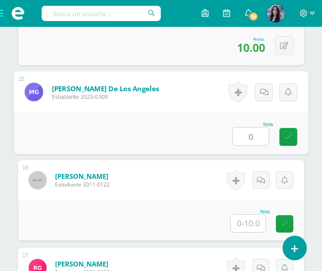
type input "0"
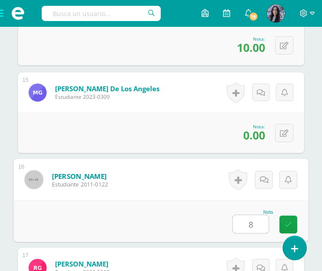
type input "8"
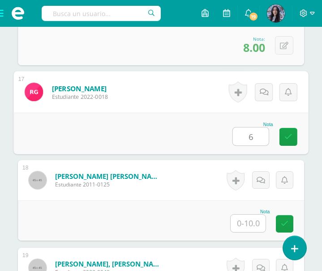
type input "6"
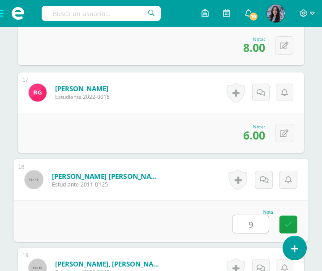
type input "9"
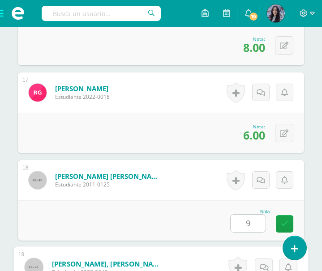
scroll to position [1846, 0]
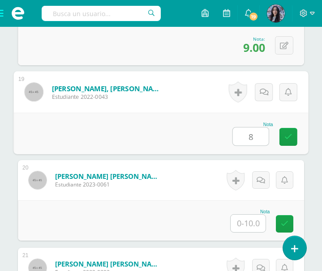
type input "8"
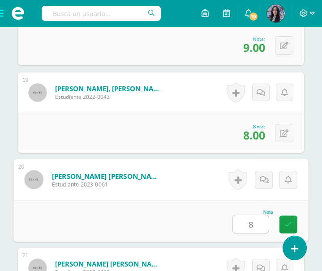
type input "8"
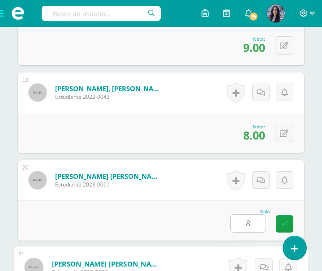
scroll to position [2021, 0]
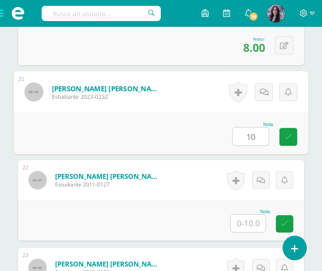
type input "10"
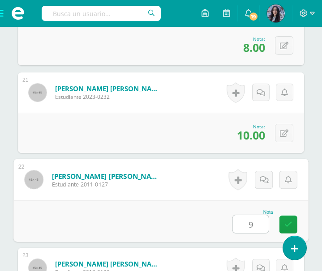
type input "9"
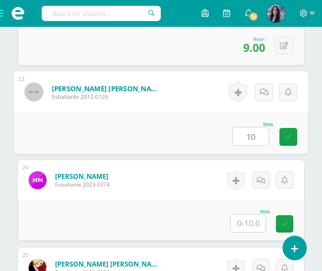
type input "10"
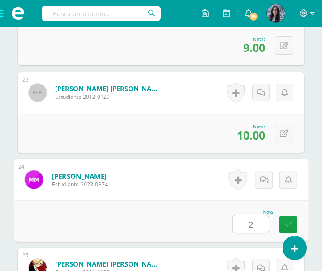
type input "2"
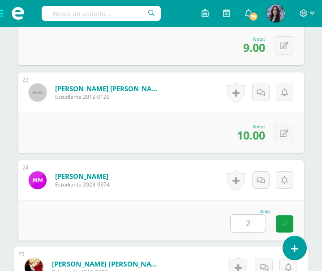
scroll to position [2373, 0]
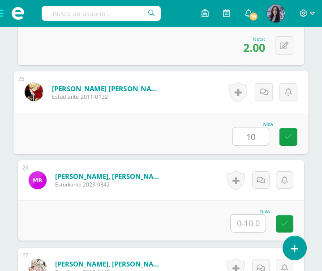
type input "10"
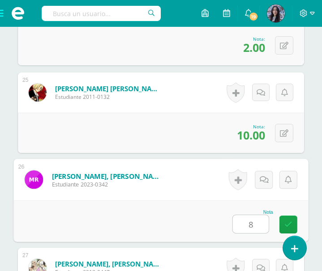
type input "8"
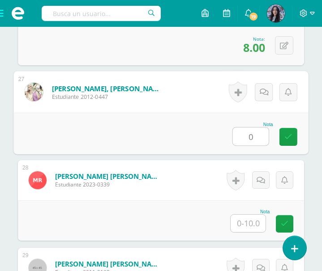
type input "0"
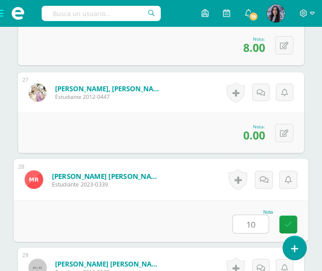
type input "10"
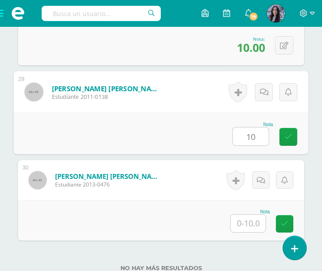
type input "10"
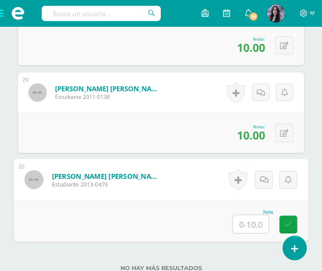
type input "8"
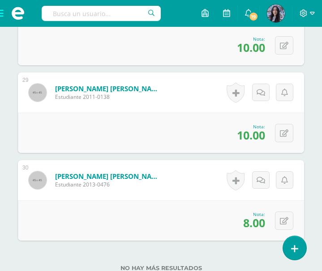
scroll to position [2796, 0]
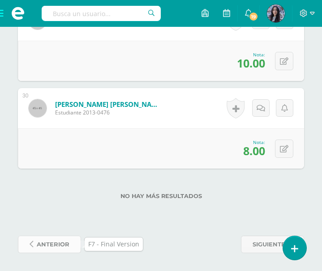
click at [52, 241] on span "anterior" at bounding box center [53, 244] width 33 height 17
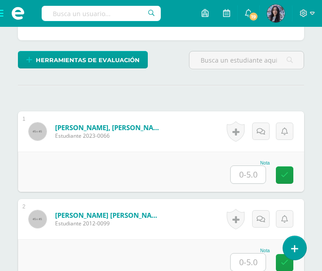
scroll to position [231, 0]
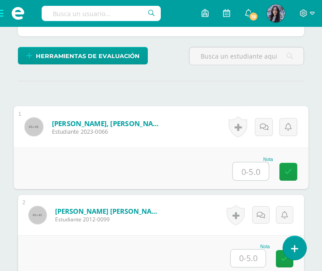
click at [249, 171] on input "text" at bounding box center [251, 172] width 36 height 18
type input "4"
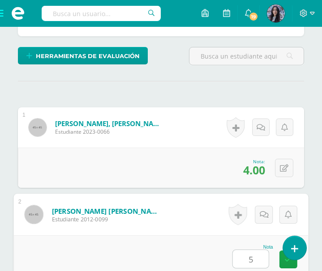
type input "5"
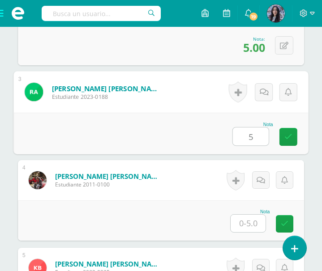
type input "5"
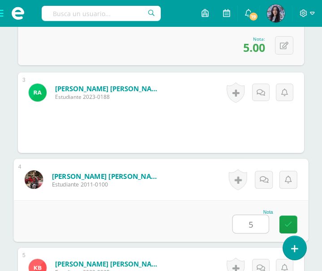
type input "5"
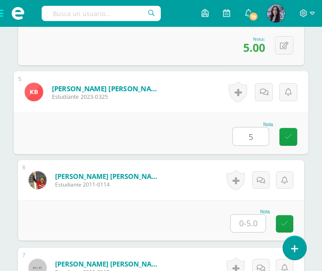
type input "5"
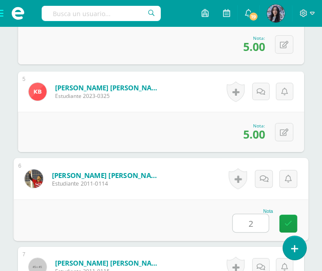
type input "2"
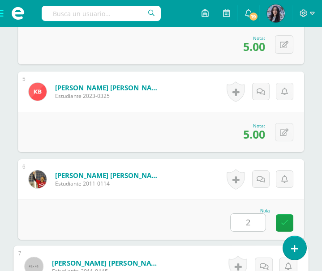
scroll to position [792, 0]
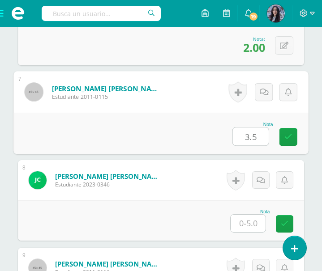
type input "3.5"
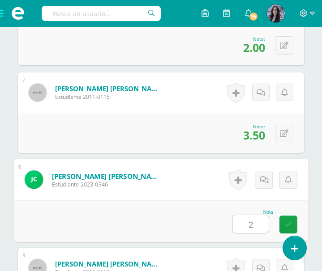
type input "2"
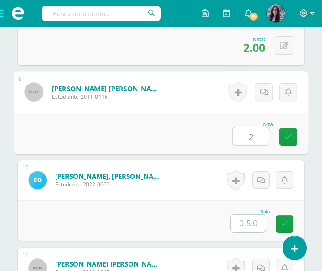
type input "2"
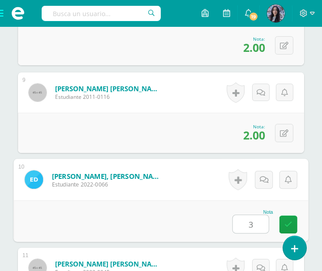
type input "3"
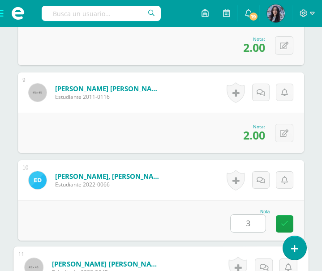
scroll to position [1144, 0]
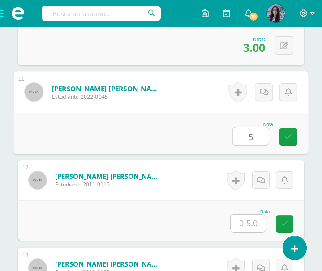
type input "5"
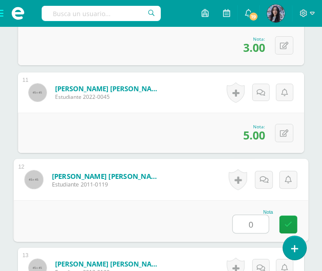
type input "0"
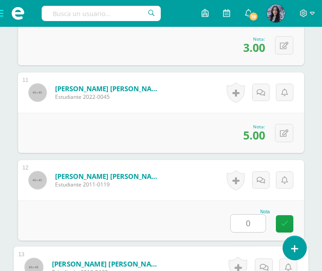
scroll to position [1319, 0]
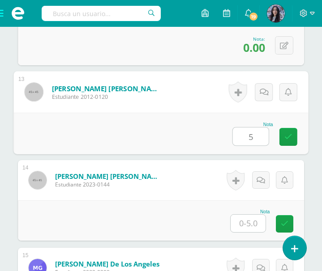
type input "5"
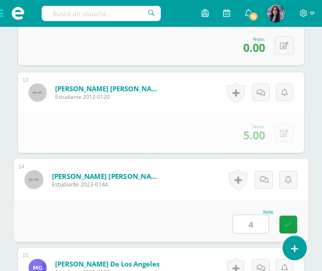
type input "4"
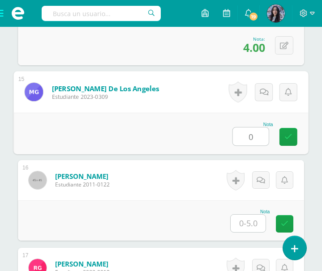
type input "0"
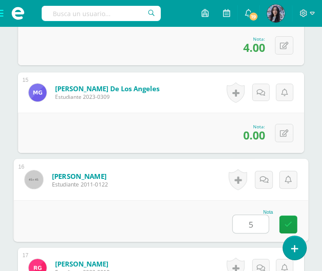
type input "5"
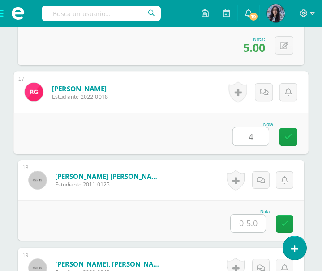
type input "4"
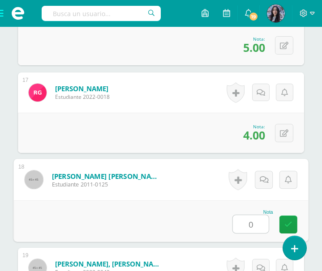
type input "0"
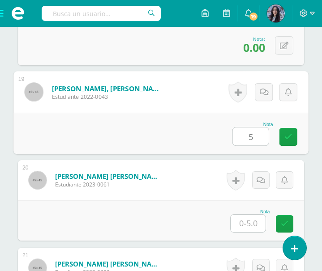
type input "5"
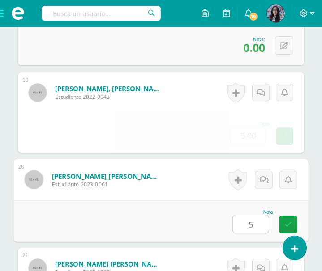
type input "5"
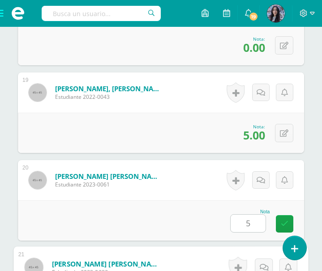
scroll to position [2021, 0]
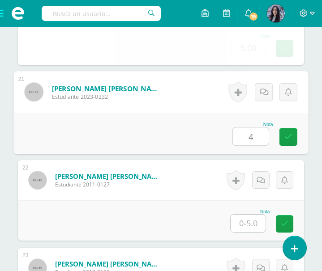
type input "4"
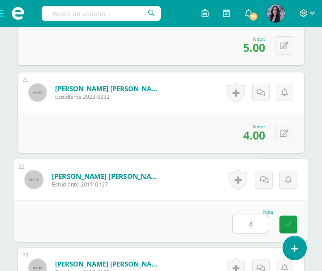
type input "4"
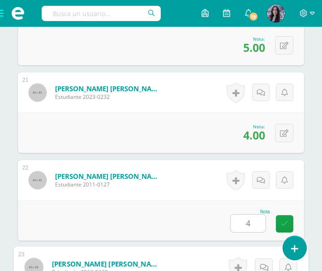
scroll to position [2197, 0]
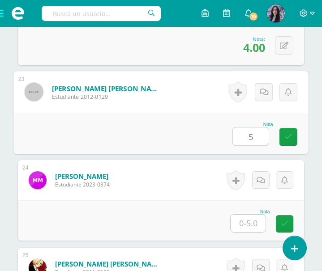
type input "5"
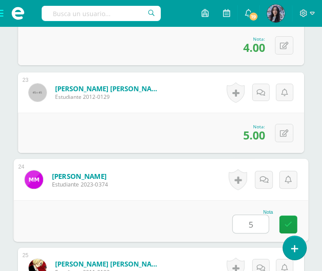
type input "5"
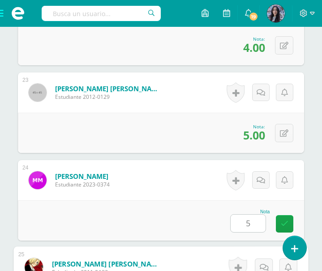
scroll to position [2373, 0]
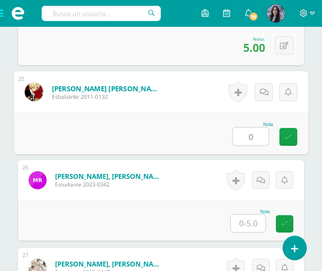
type input "0"
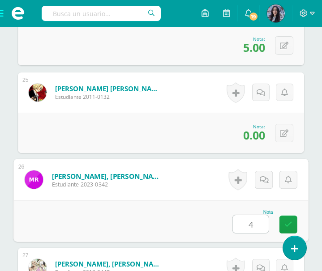
type input "4"
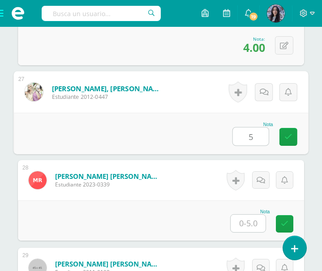
type input "5"
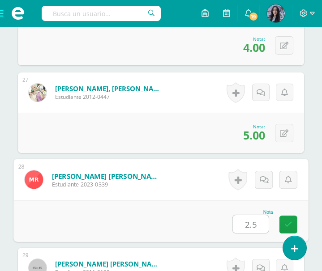
type input "2.5"
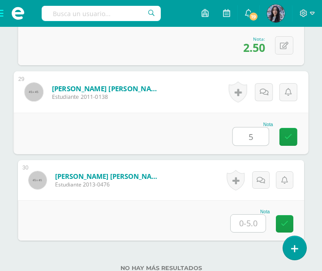
type input "5"
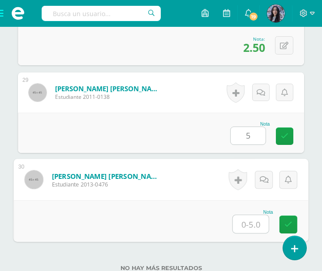
type input "3"
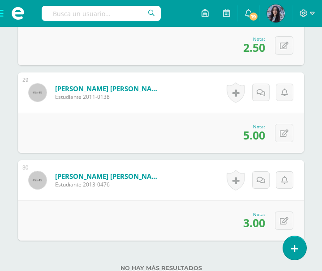
scroll to position [2796, 0]
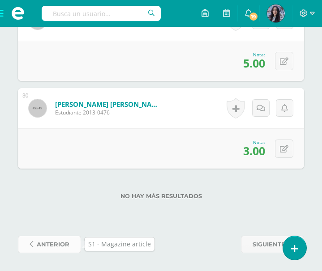
click at [48, 247] on span "anterior" at bounding box center [53, 244] width 33 height 17
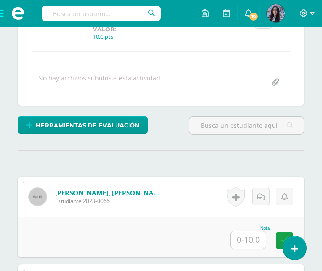
scroll to position [231, 0]
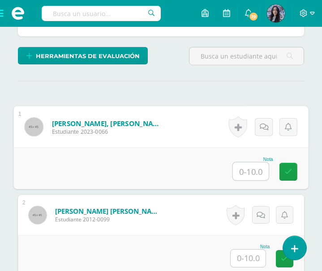
click at [240, 172] on input "text" at bounding box center [251, 172] width 36 height 18
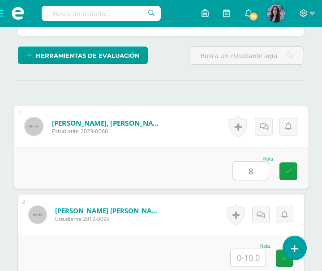
type input "8"
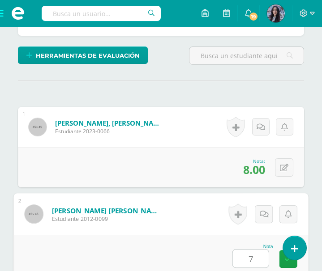
type input "7"
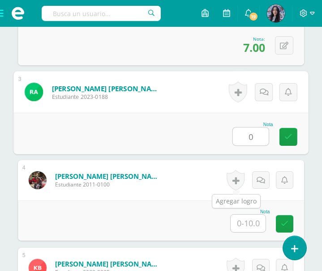
scroll to position [442, 0]
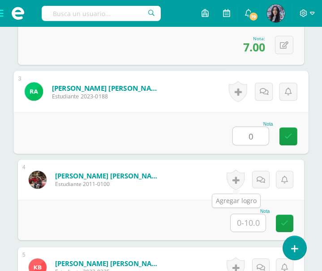
type input "0"
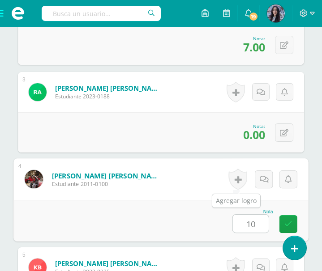
type input "10"
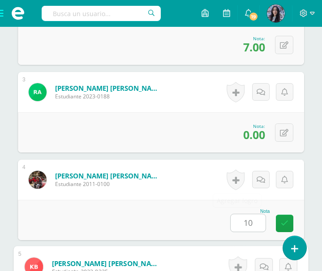
scroll to position [617, 0]
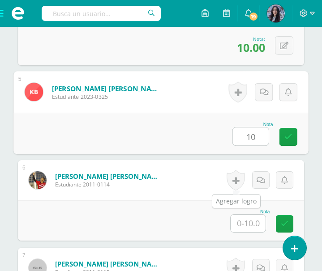
type input "10"
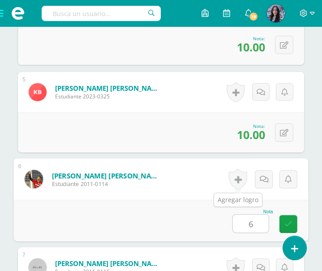
type input "6"
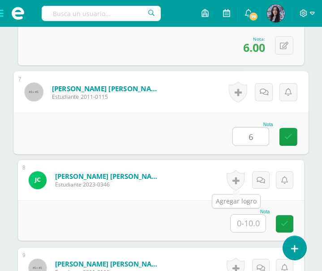
type input "6"
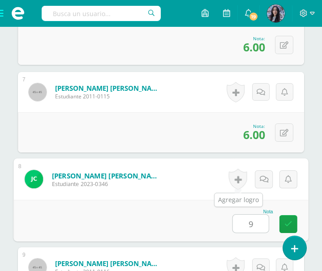
type input "9"
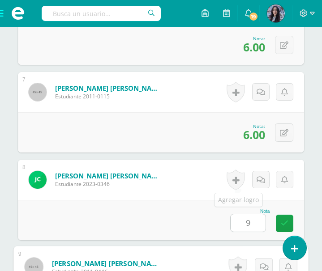
scroll to position [968, 0]
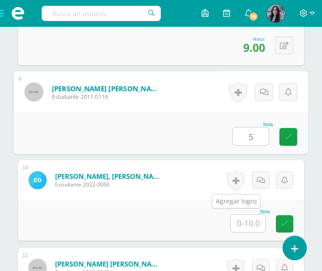
type input "5"
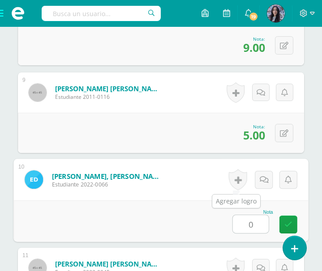
type input "0"
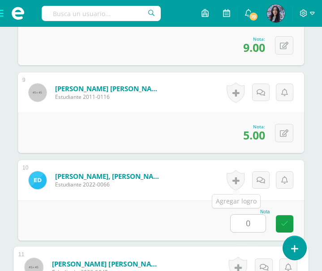
scroll to position [1144, 0]
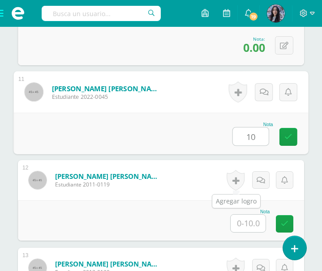
type input "10"
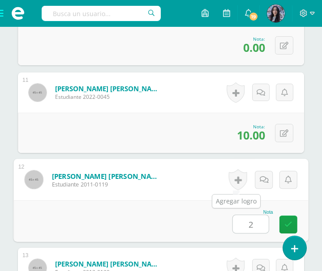
type input "2"
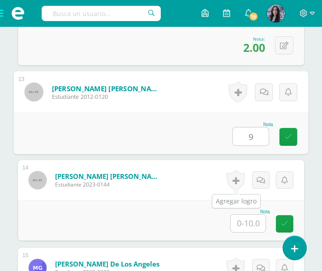
type input "9"
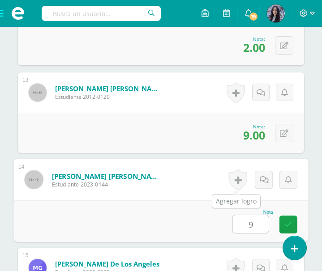
type input "9"
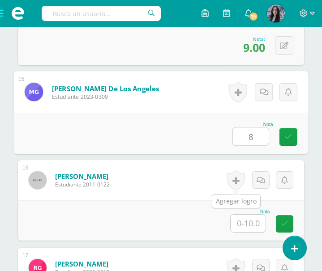
type input "8"
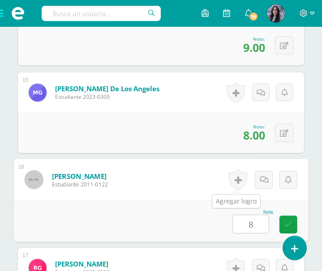
type input "8"
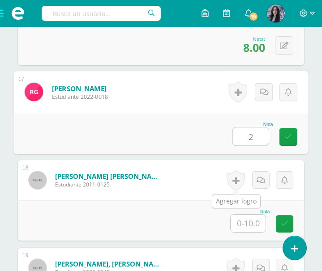
type input "2"
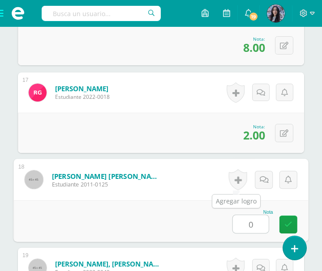
type input "0"
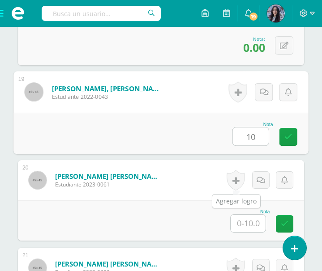
type input "10"
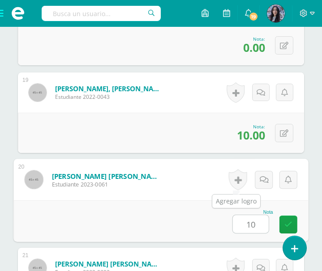
type input "10"
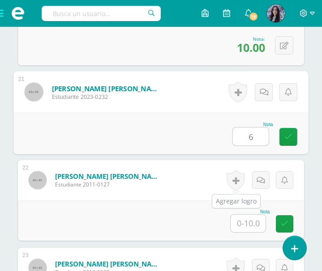
type input "6"
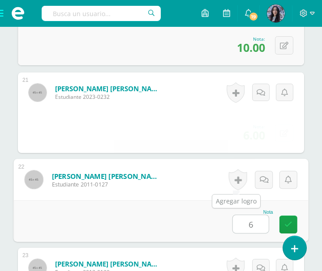
type input "6"
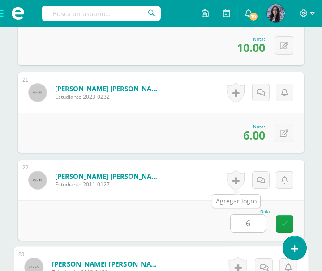
scroll to position [2197, 0]
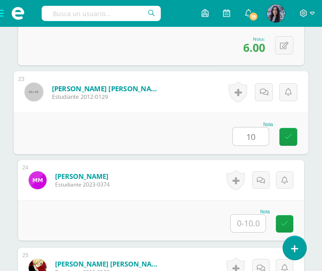
type input "10"
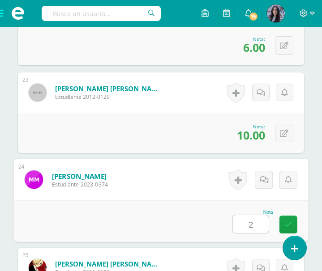
type input "2"
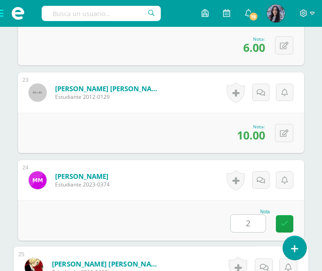
scroll to position [2373, 0]
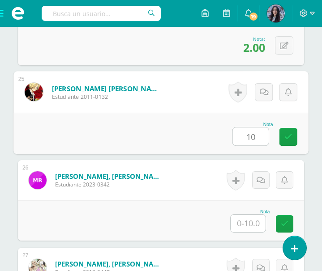
type input "10"
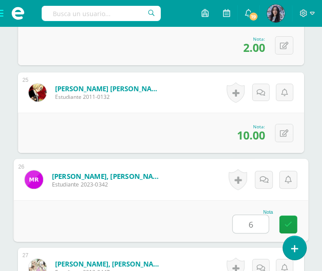
type input "6"
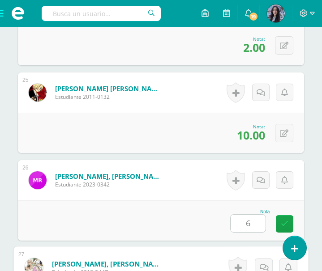
scroll to position [2548, 0]
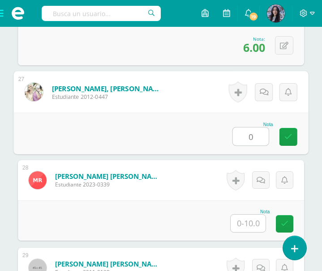
type input "0"
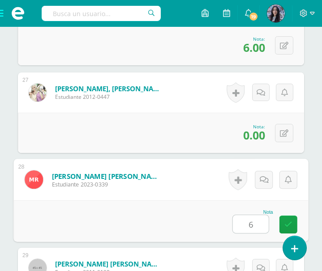
type input "6"
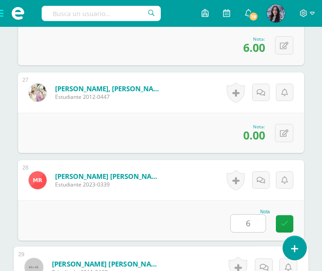
scroll to position [2724, 0]
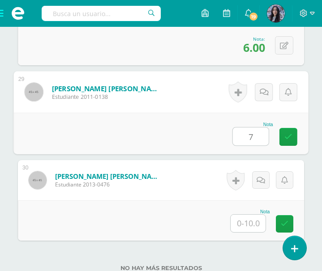
type input "7"
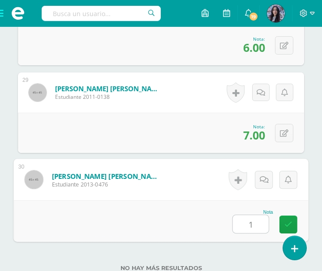
type input "10"
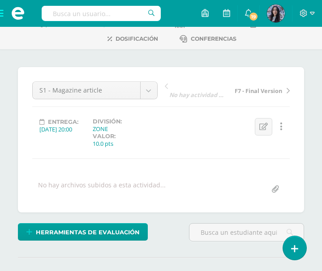
scroll to position [0, 0]
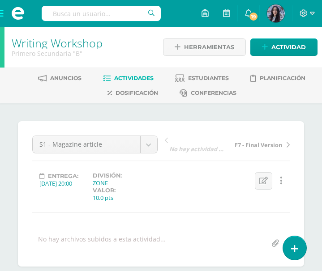
click at [60, 41] on link "Writing Workshop" at bounding box center [57, 42] width 91 height 15
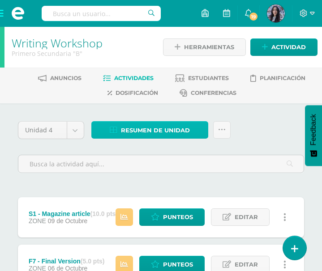
click at [156, 134] on span "Resumen de unidad" at bounding box center [155, 130] width 69 height 17
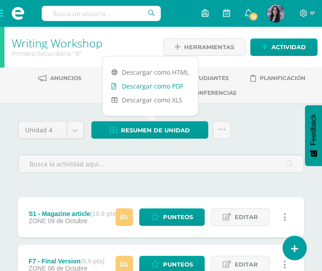
click at [151, 86] on link "Descargar como PDF" at bounding box center [150, 86] width 95 height 14
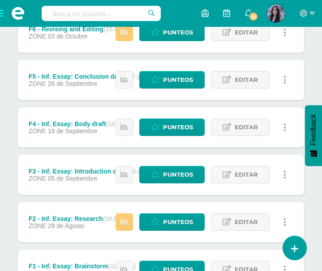
scroll to position [358, 0]
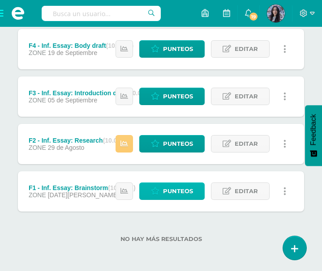
click at [170, 191] on span "Punteos" at bounding box center [178, 191] width 30 height 17
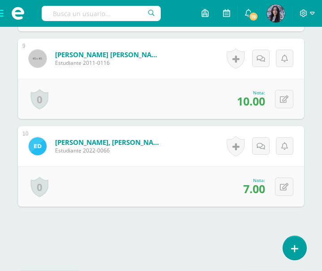
scroll to position [1037, 0]
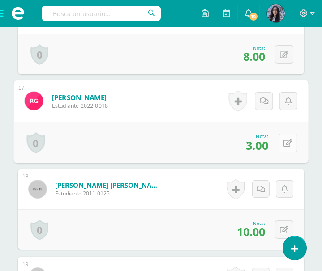
click at [290, 139] on button at bounding box center [288, 142] width 19 height 19
type input "4"
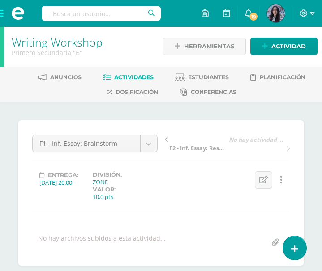
scroll to position [0, 0]
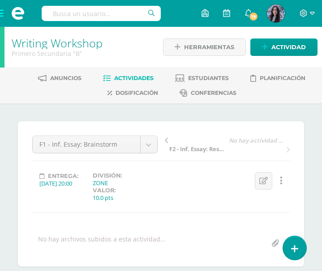
click at [52, 40] on link "Writing Workshop" at bounding box center [57, 42] width 91 height 15
